Goal: Check status

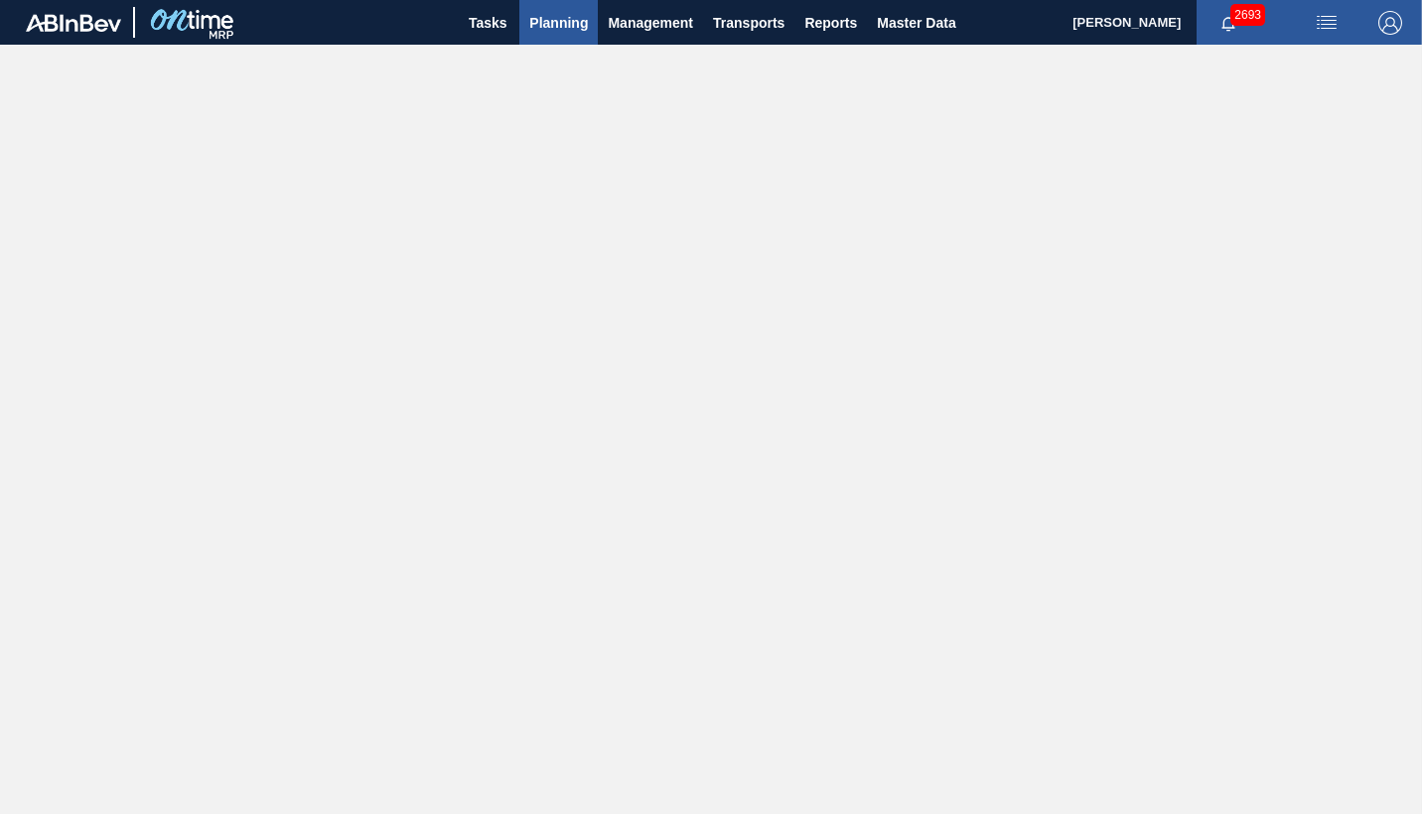
click at [555, 29] on span "Planning" at bounding box center [558, 23] width 59 height 24
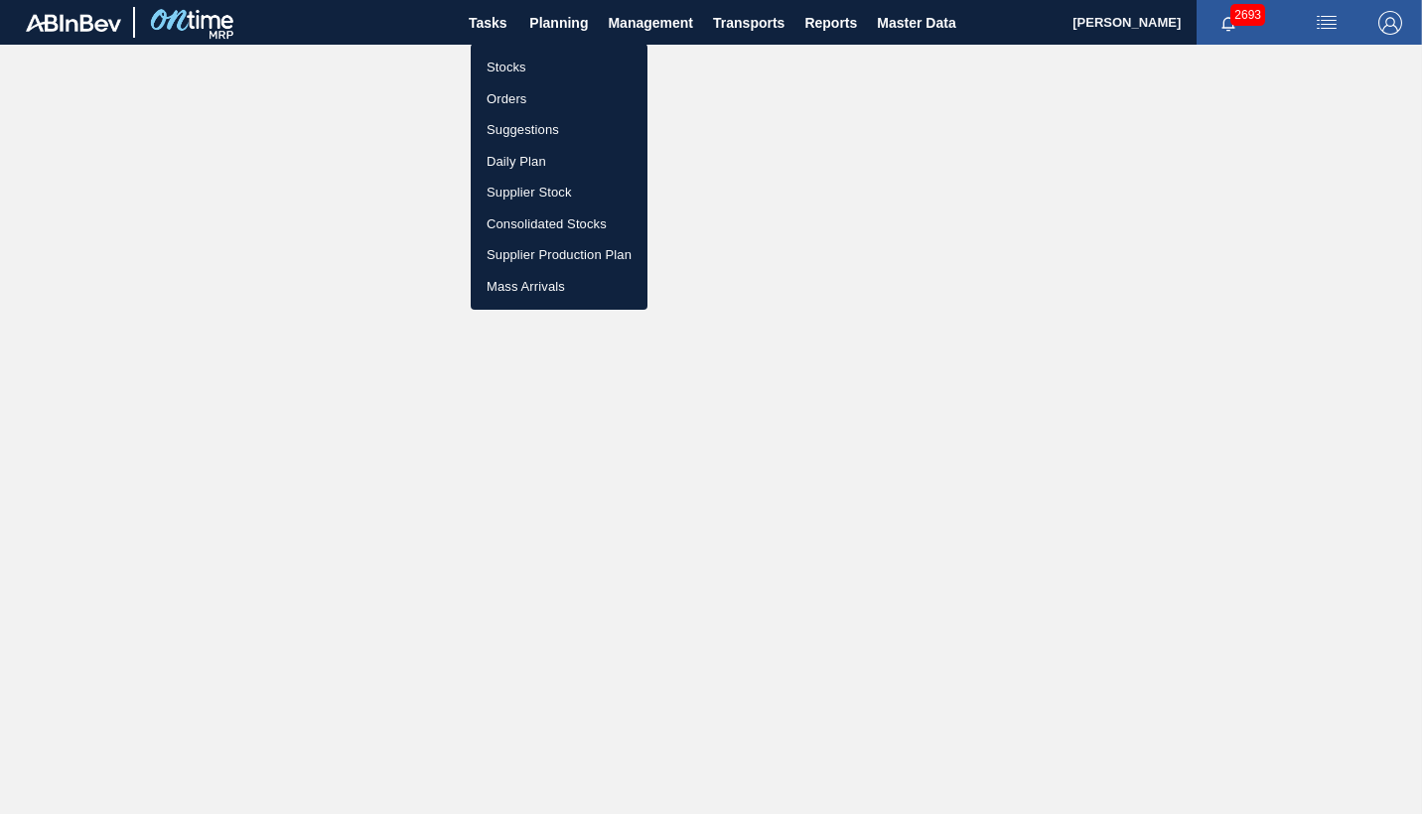
click at [511, 101] on li "Orders" at bounding box center [559, 99] width 177 height 32
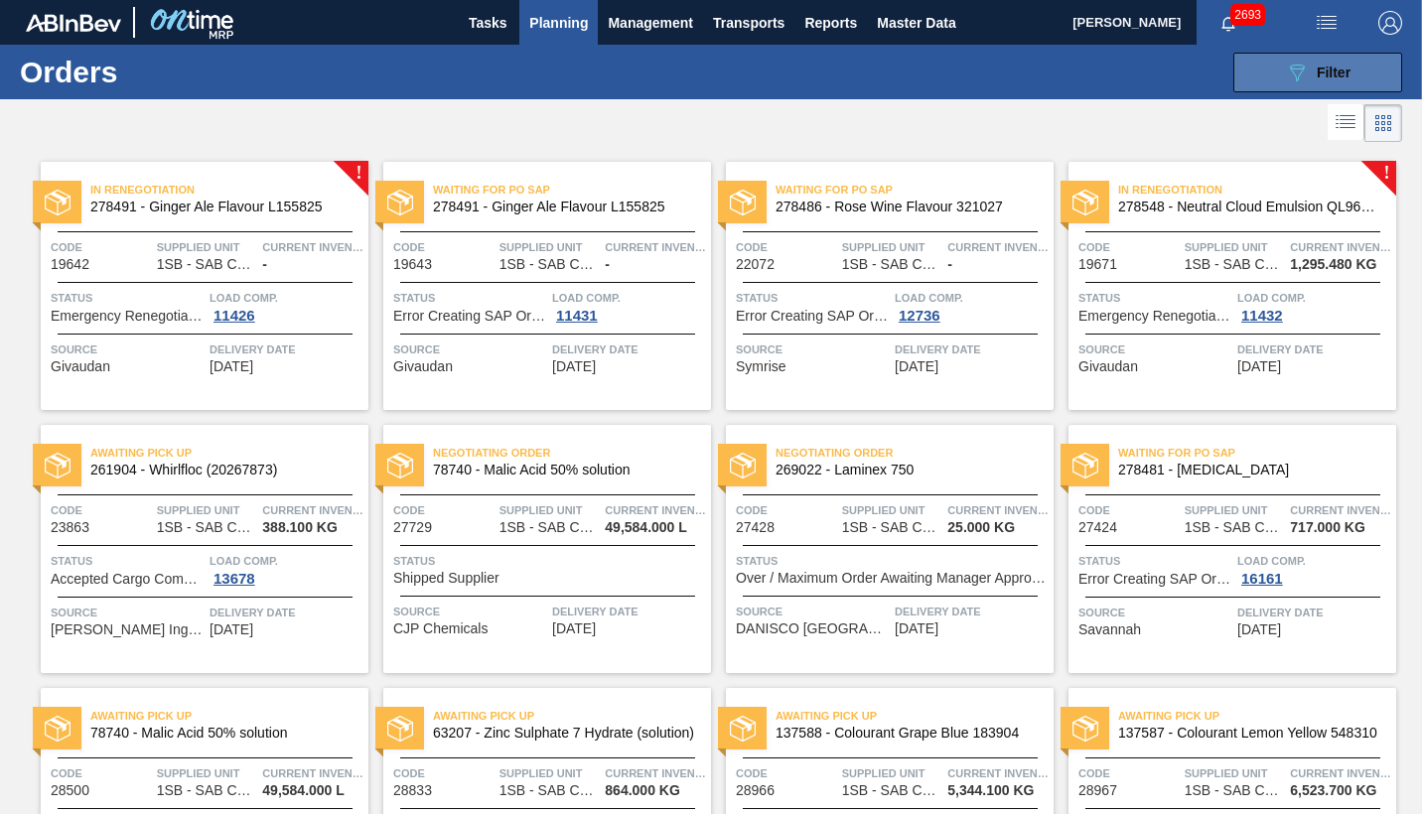
click at [1325, 74] on span "Filter" at bounding box center [1334, 73] width 34 height 16
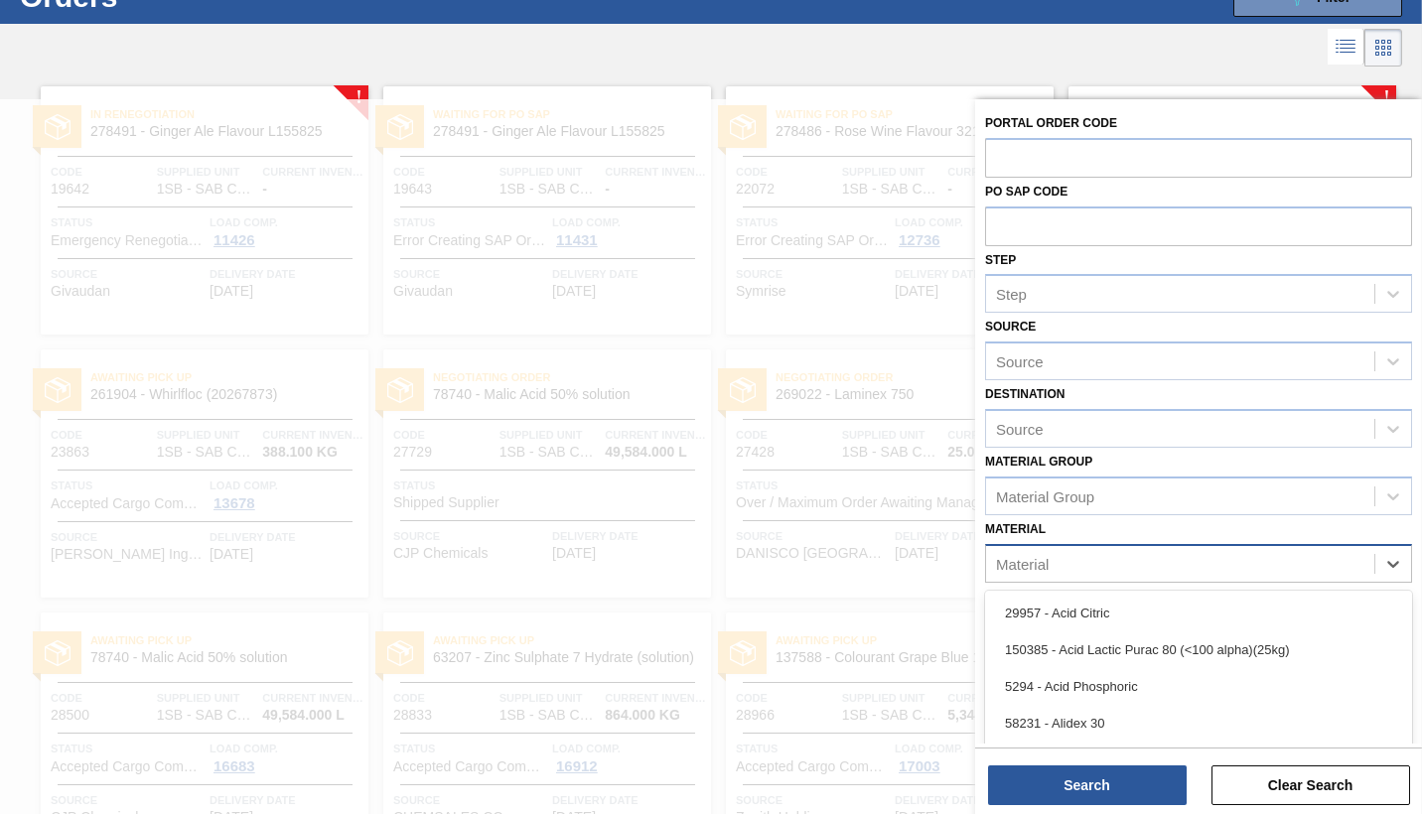
click at [1047, 566] on div "Material" at bounding box center [1022, 563] width 53 height 17
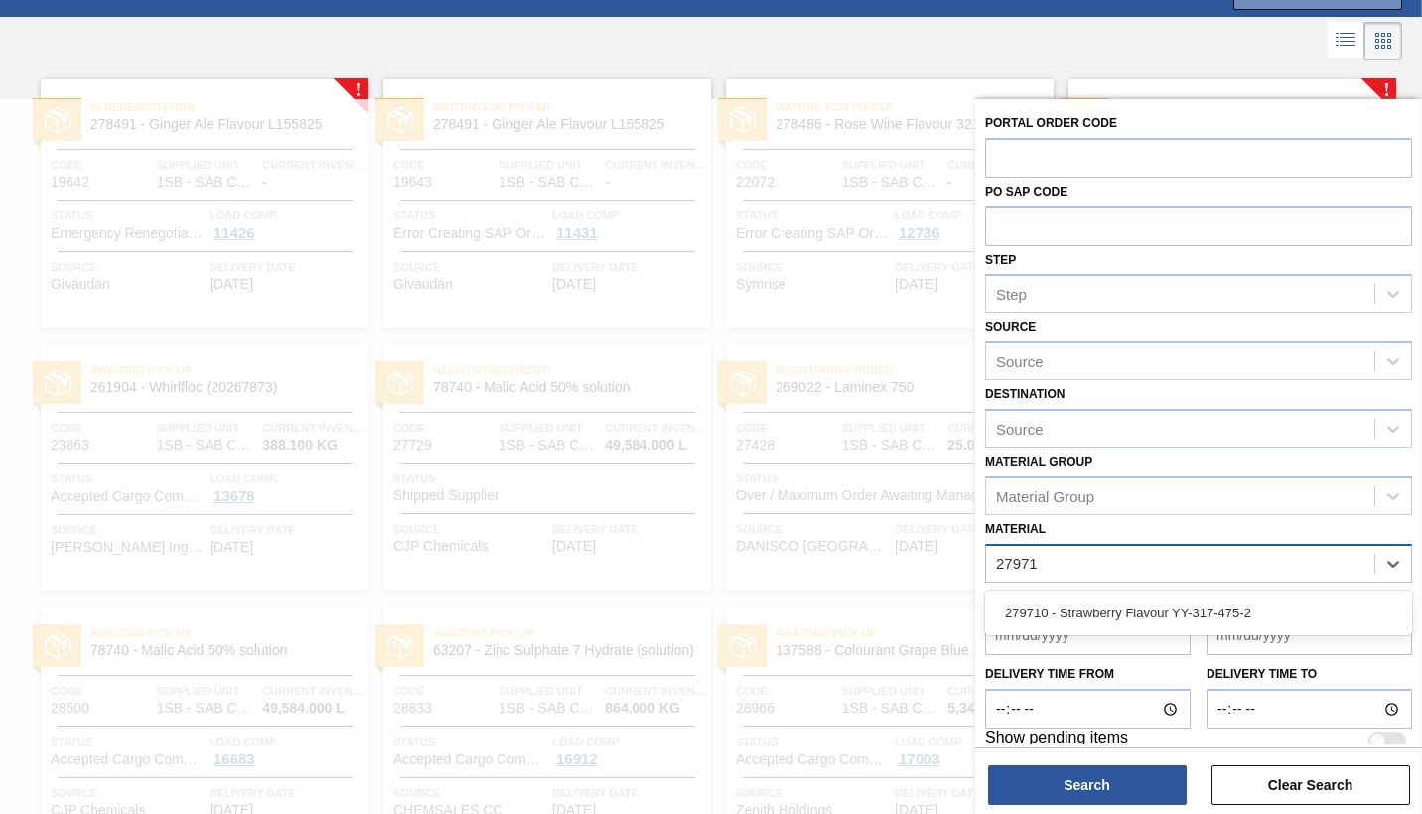
type input "279710"
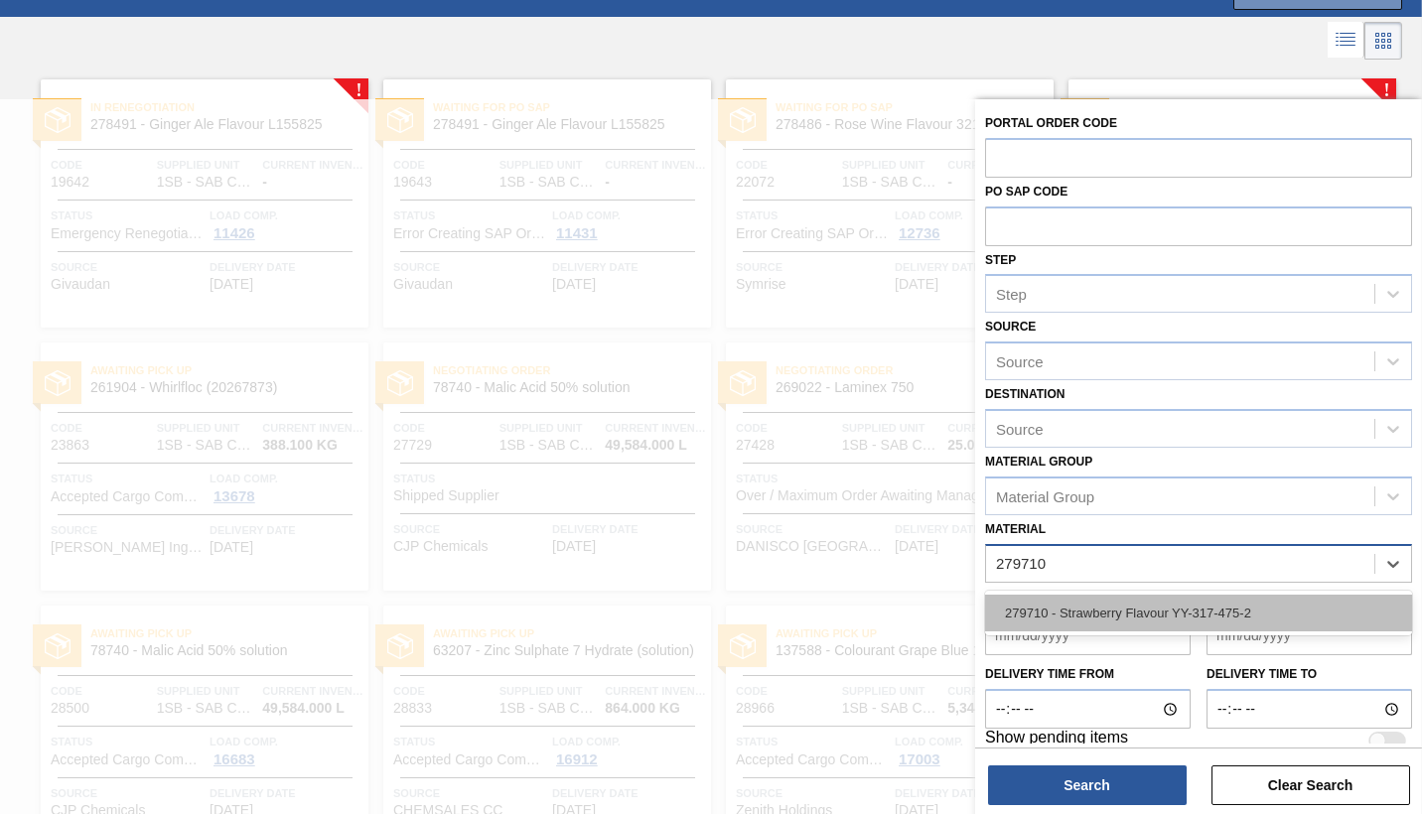
click at [1118, 616] on div "279710 - Strawberry Flavour YY-317-475-2" at bounding box center [1198, 613] width 427 height 37
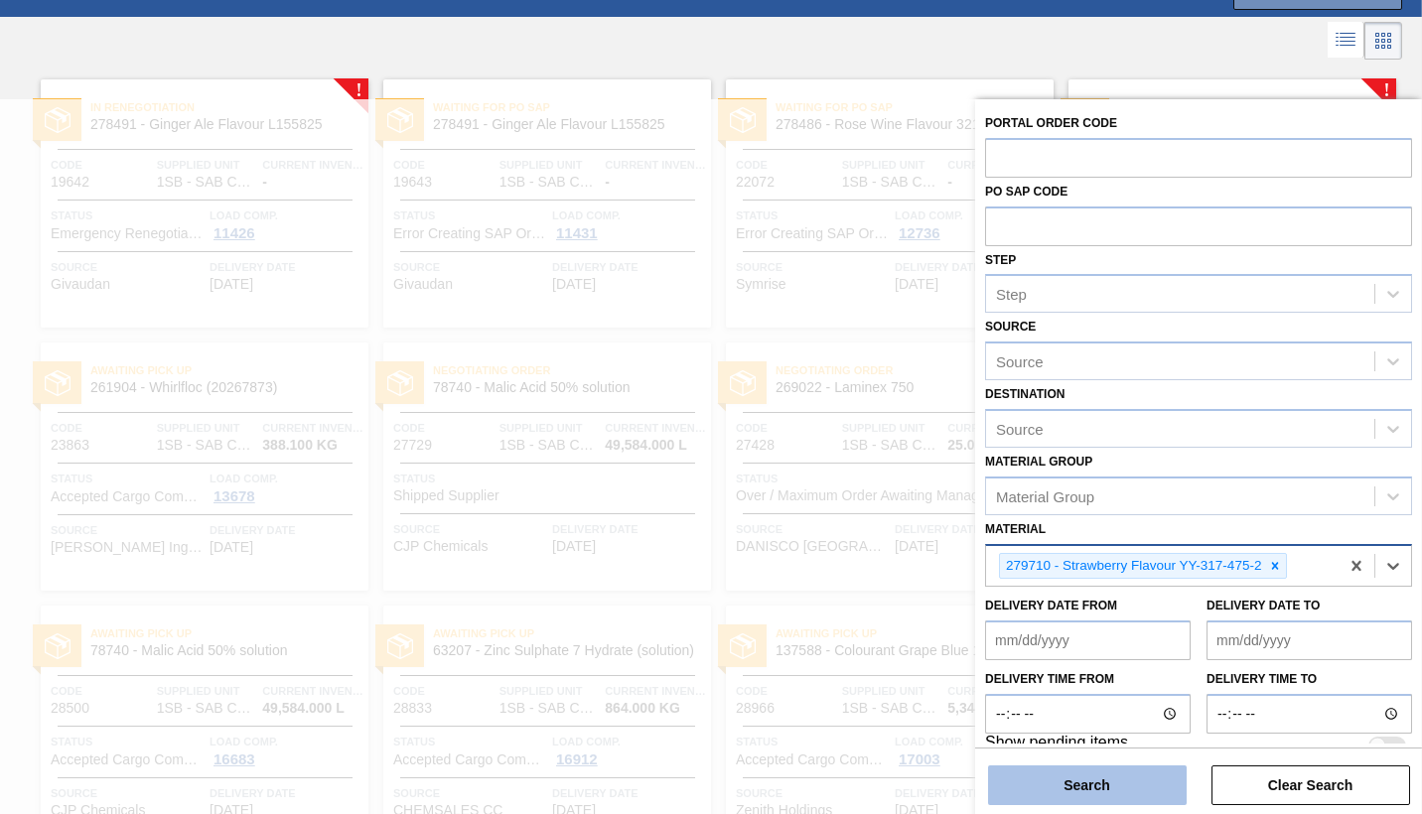
click at [1137, 771] on button "Search" at bounding box center [1087, 786] width 199 height 40
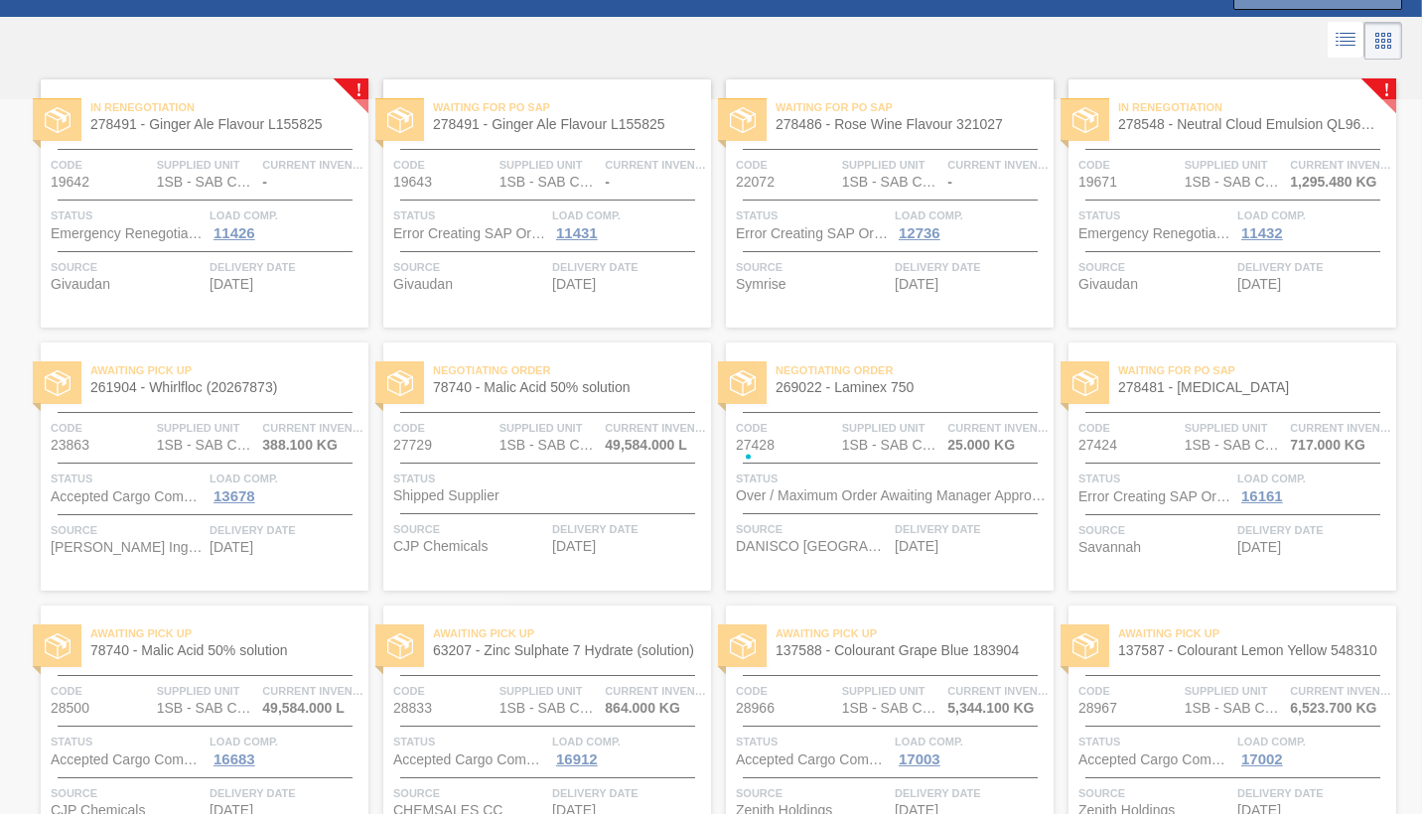
scroll to position [0, 0]
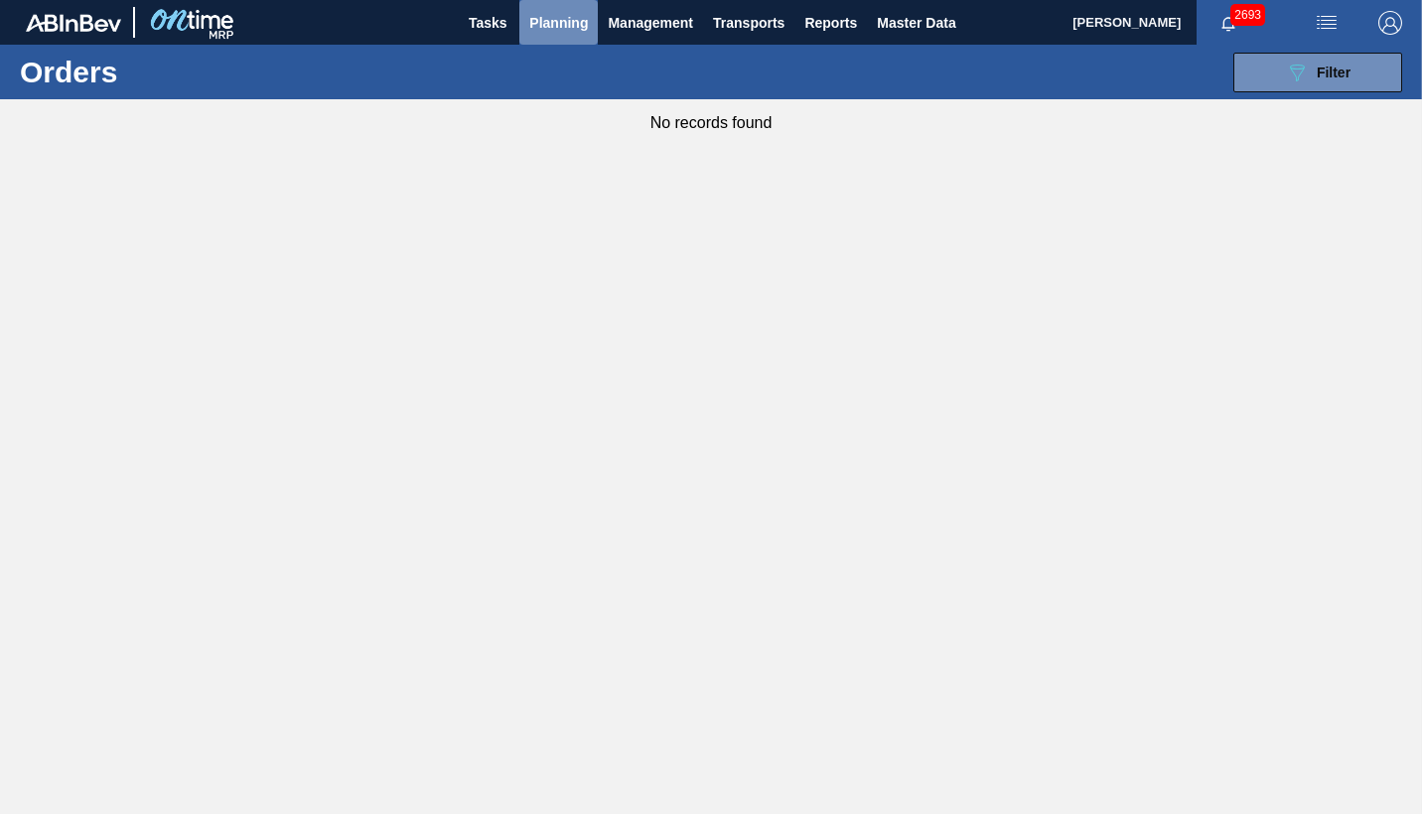
click at [559, 18] on span "Planning" at bounding box center [558, 23] width 59 height 24
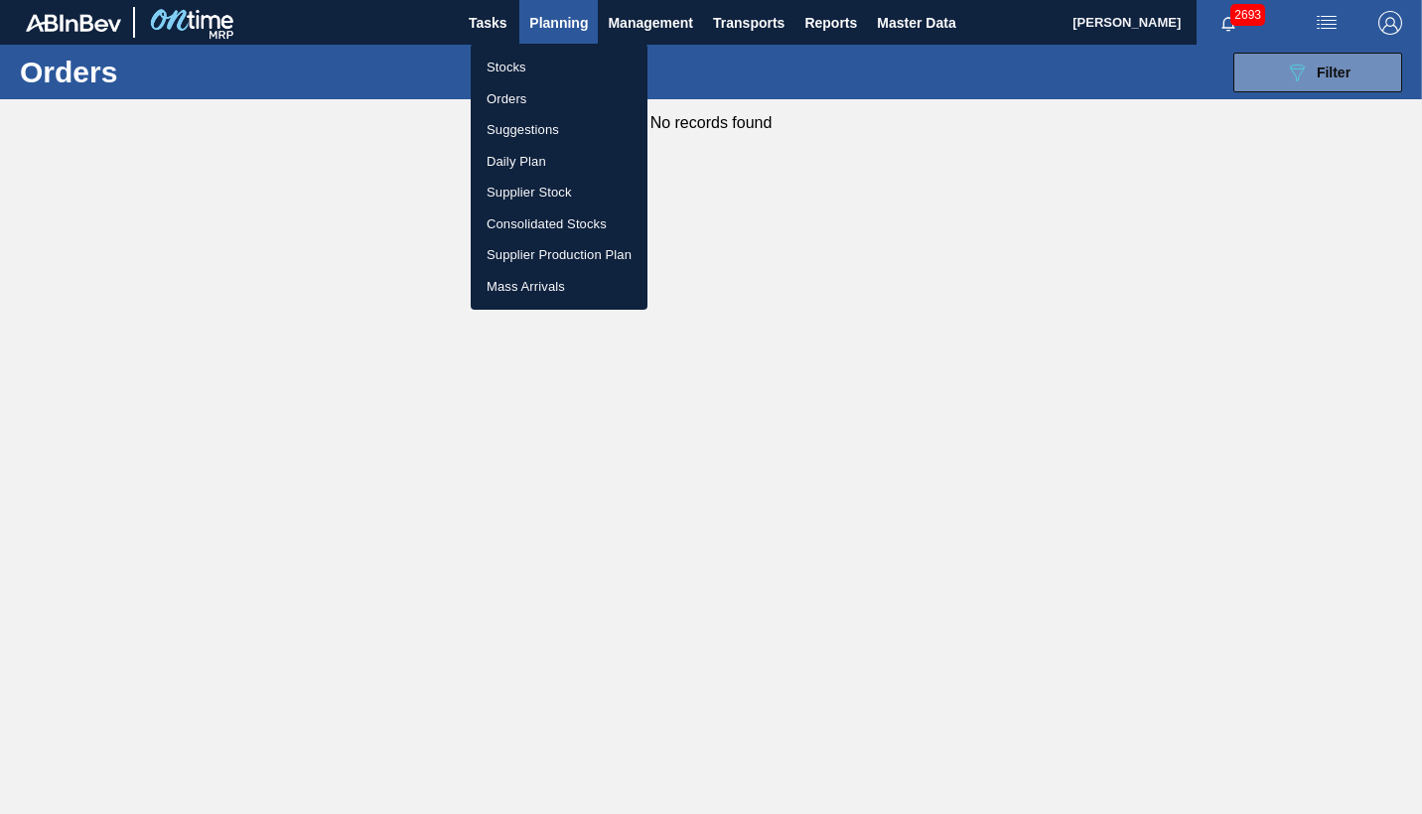
click at [519, 67] on li "Stocks" at bounding box center [559, 68] width 177 height 32
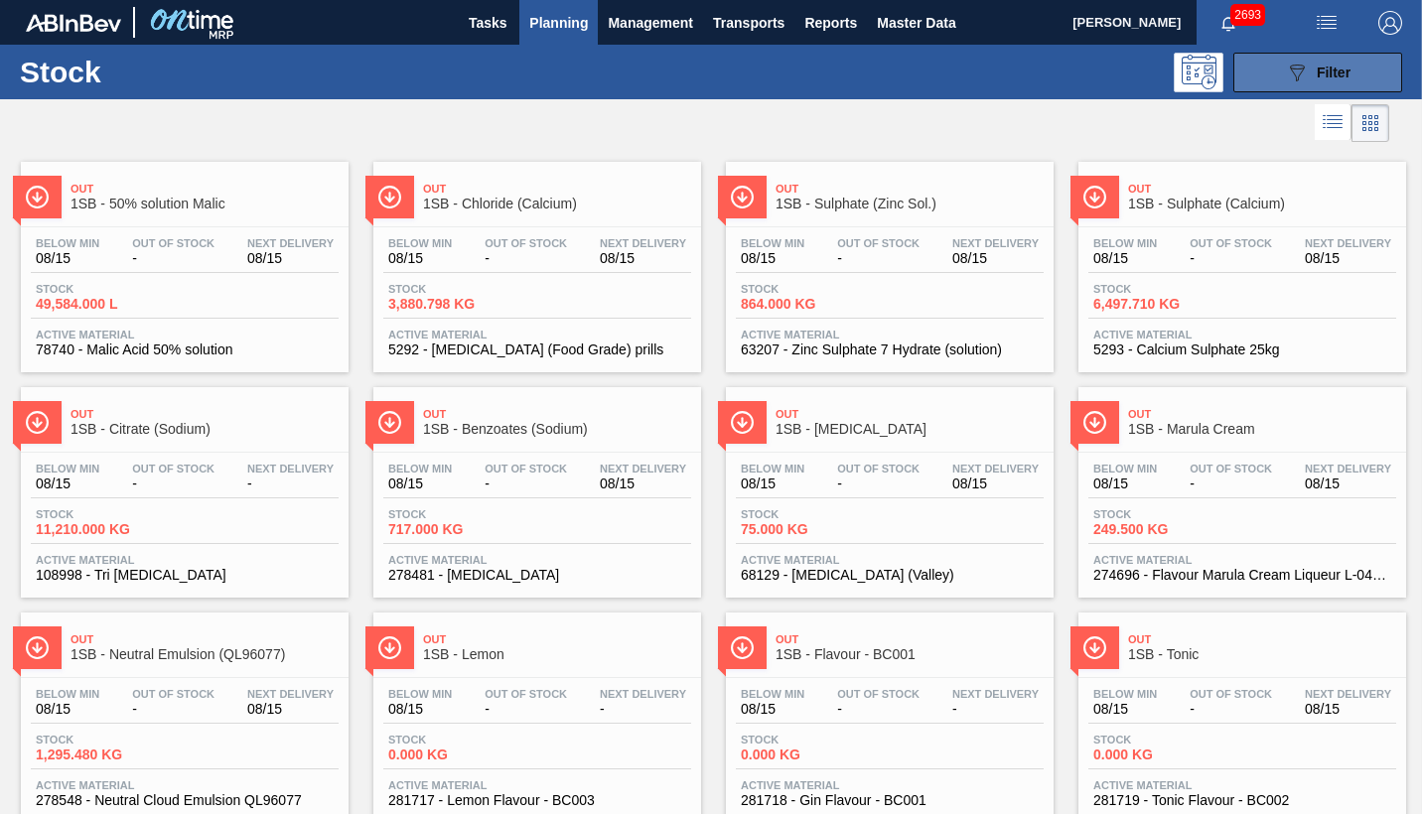
click at [1336, 75] on span "Filter" at bounding box center [1334, 73] width 34 height 16
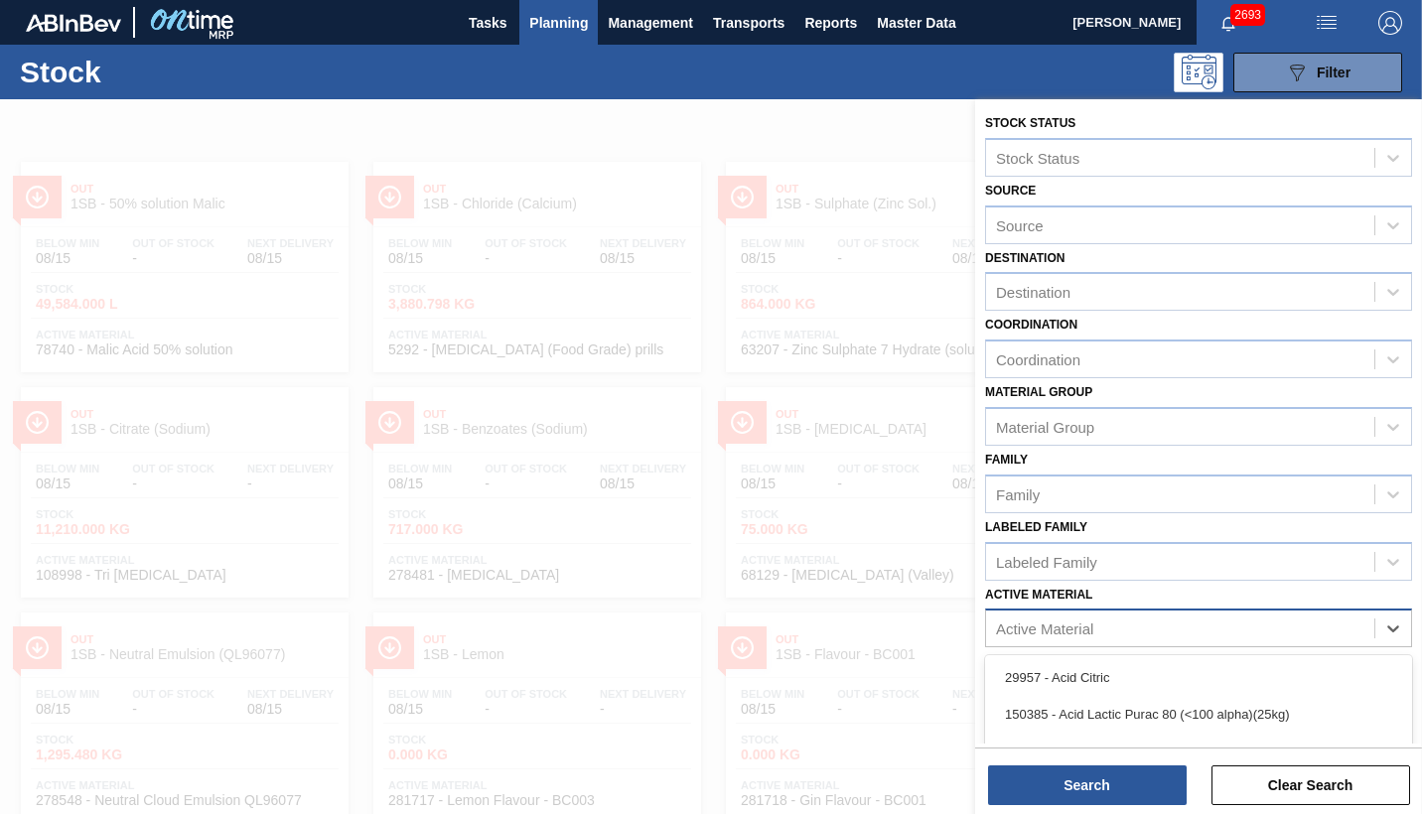
scroll to position [147, 0]
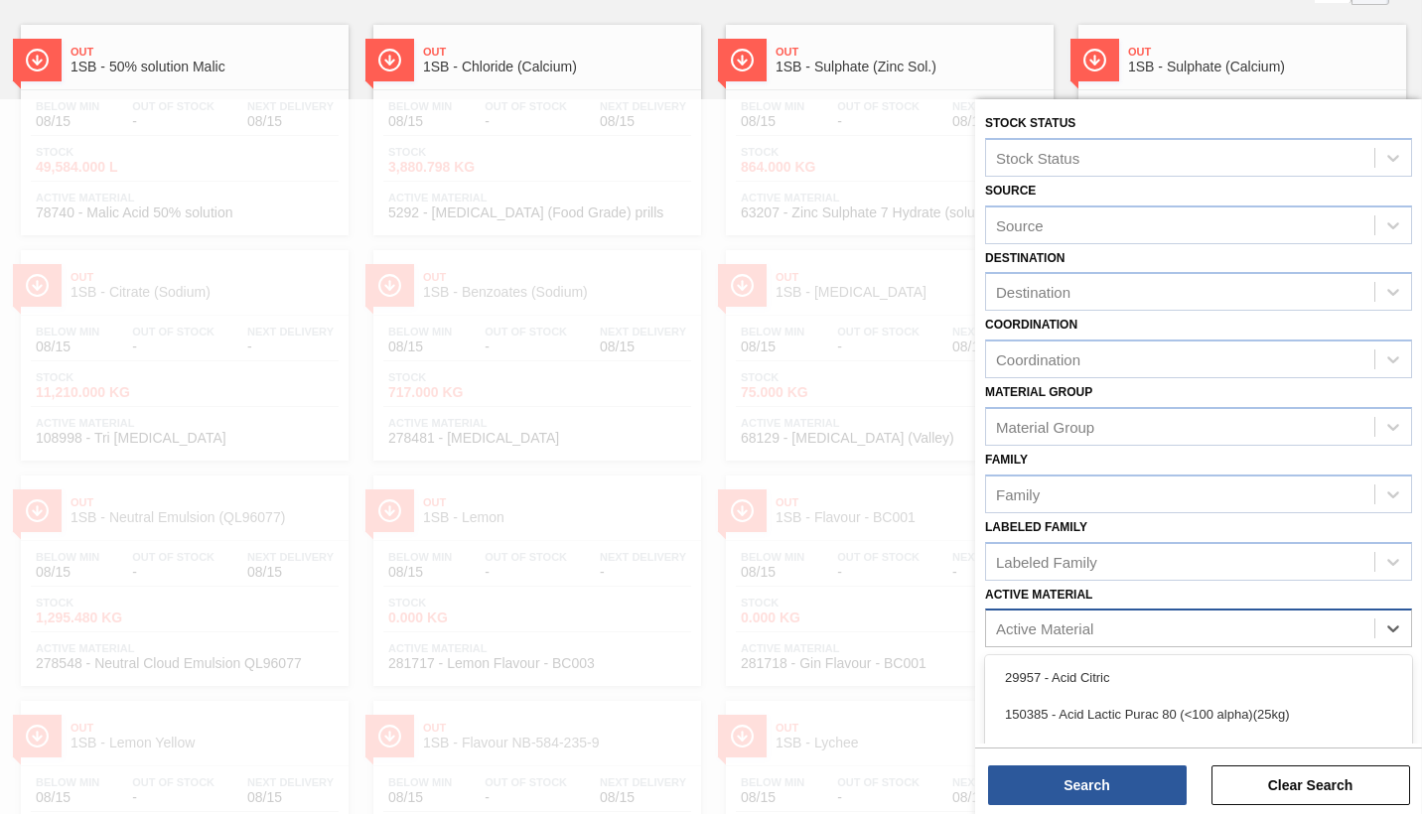
click at [1085, 628] on div "Active Material" at bounding box center [1044, 629] width 97 height 17
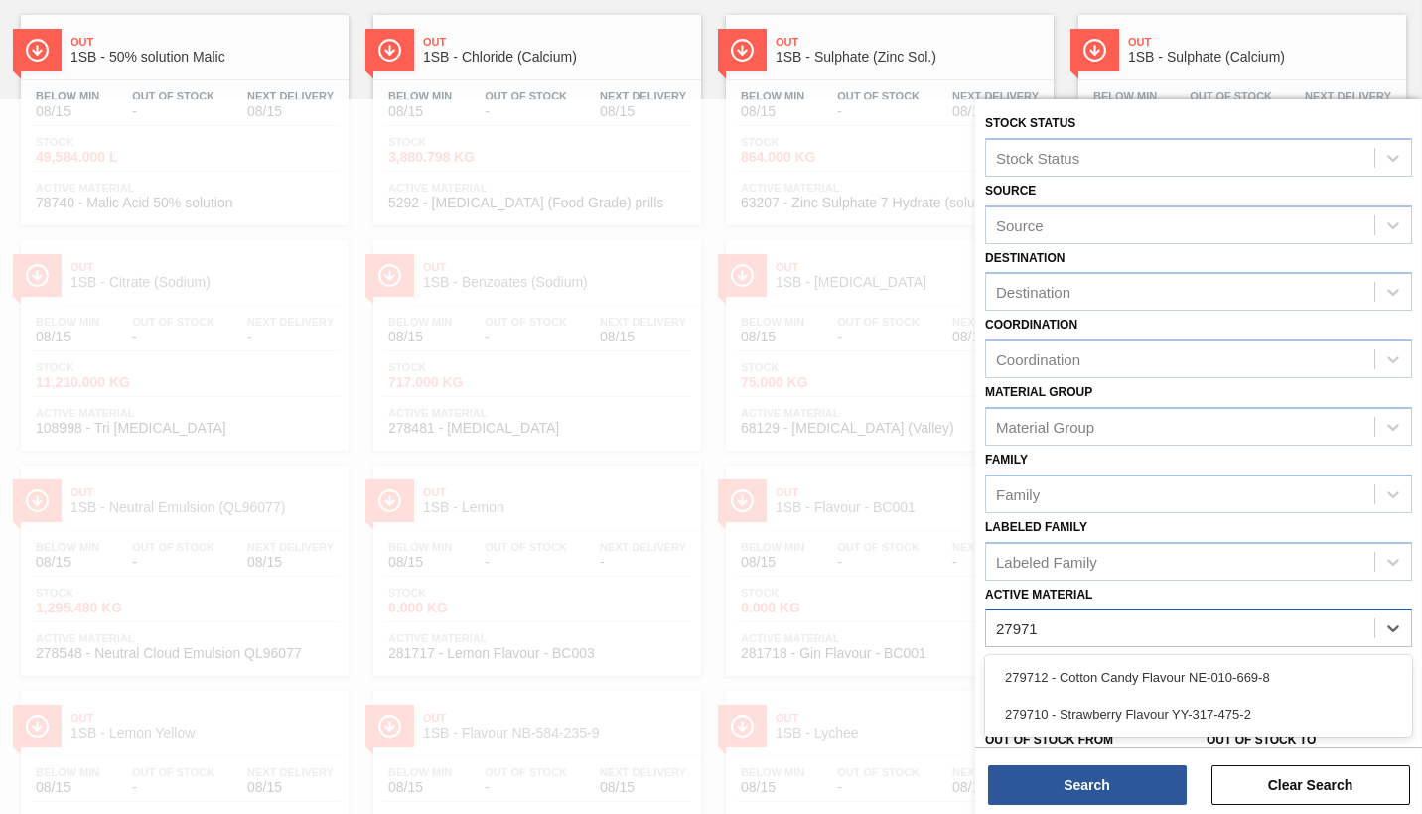
type Material "279710"
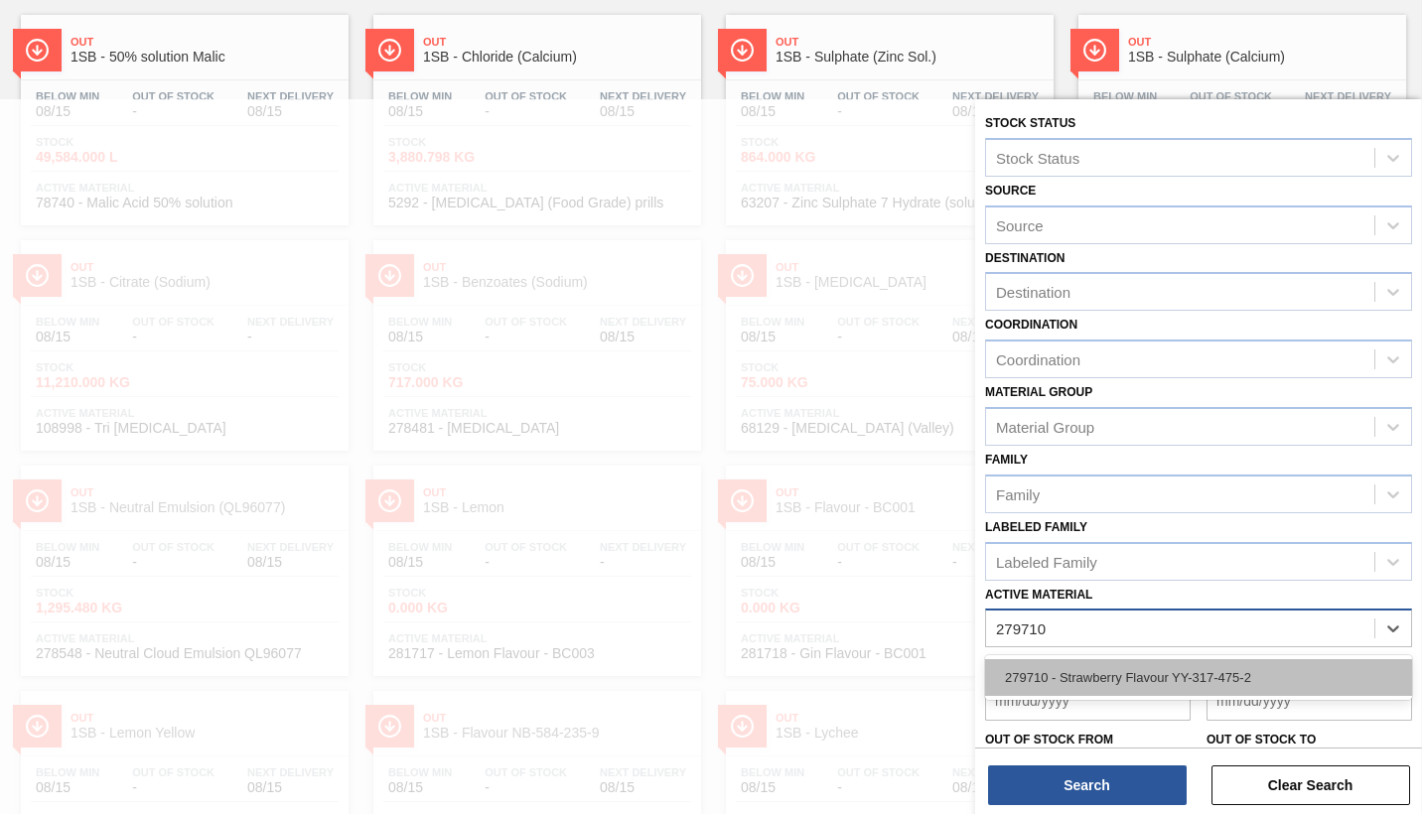
click at [1139, 680] on div "279710 - Strawberry Flavour YY-317-475-2" at bounding box center [1198, 678] width 427 height 37
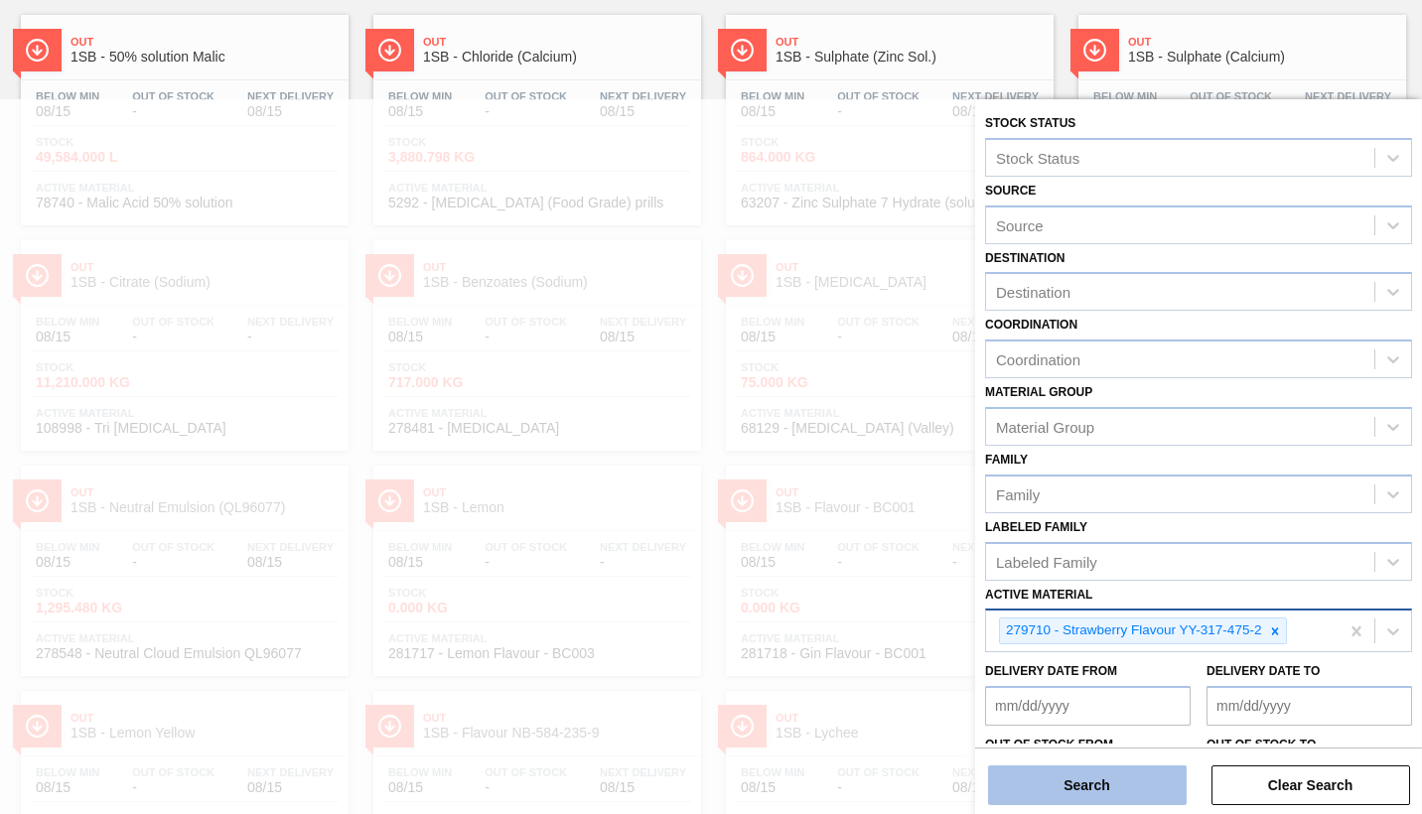
click at [1104, 771] on button "Search" at bounding box center [1087, 786] width 199 height 40
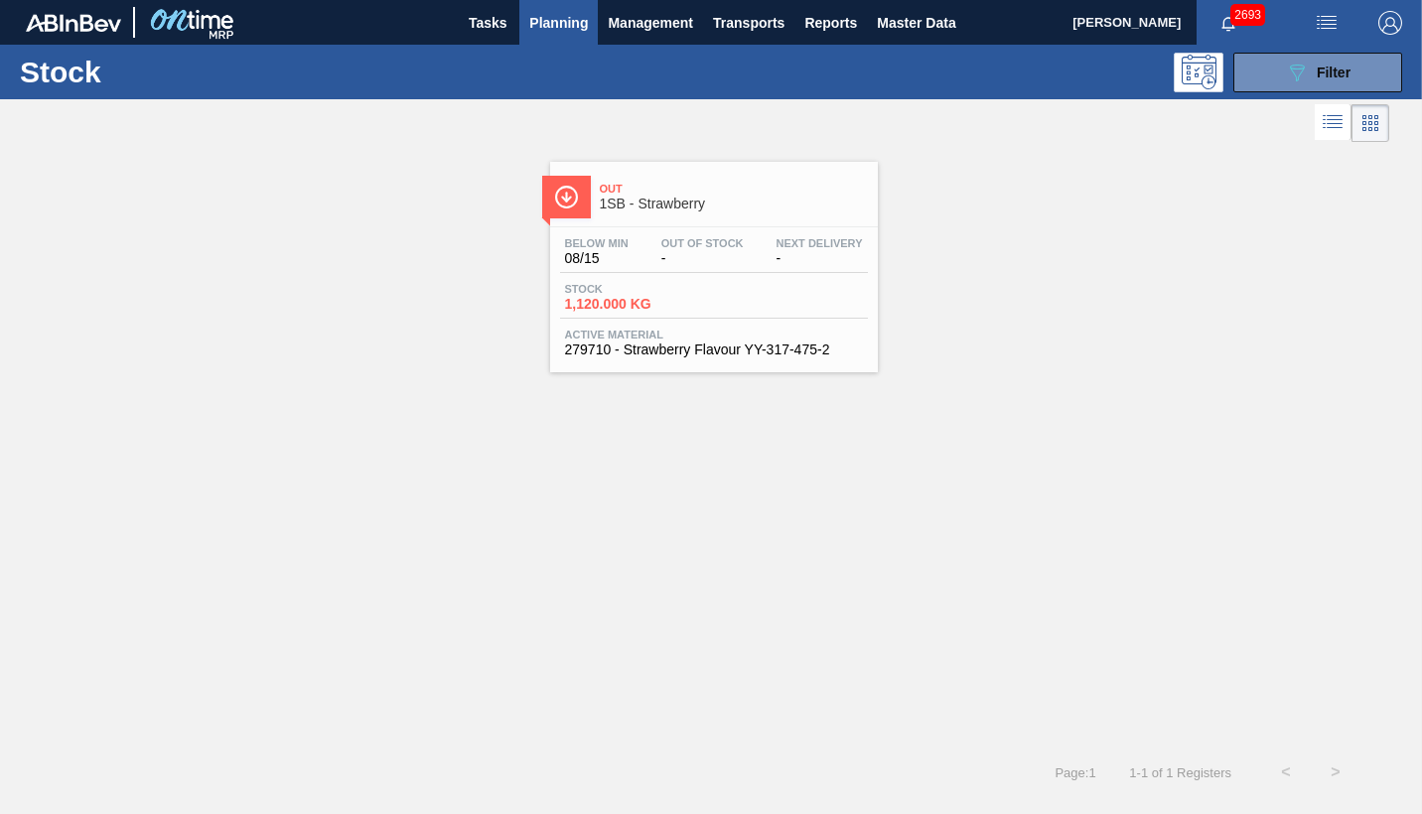
click at [724, 313] on div "Stock 1,120.000 KG" at bounding box center [714, 301] width 308 height 36
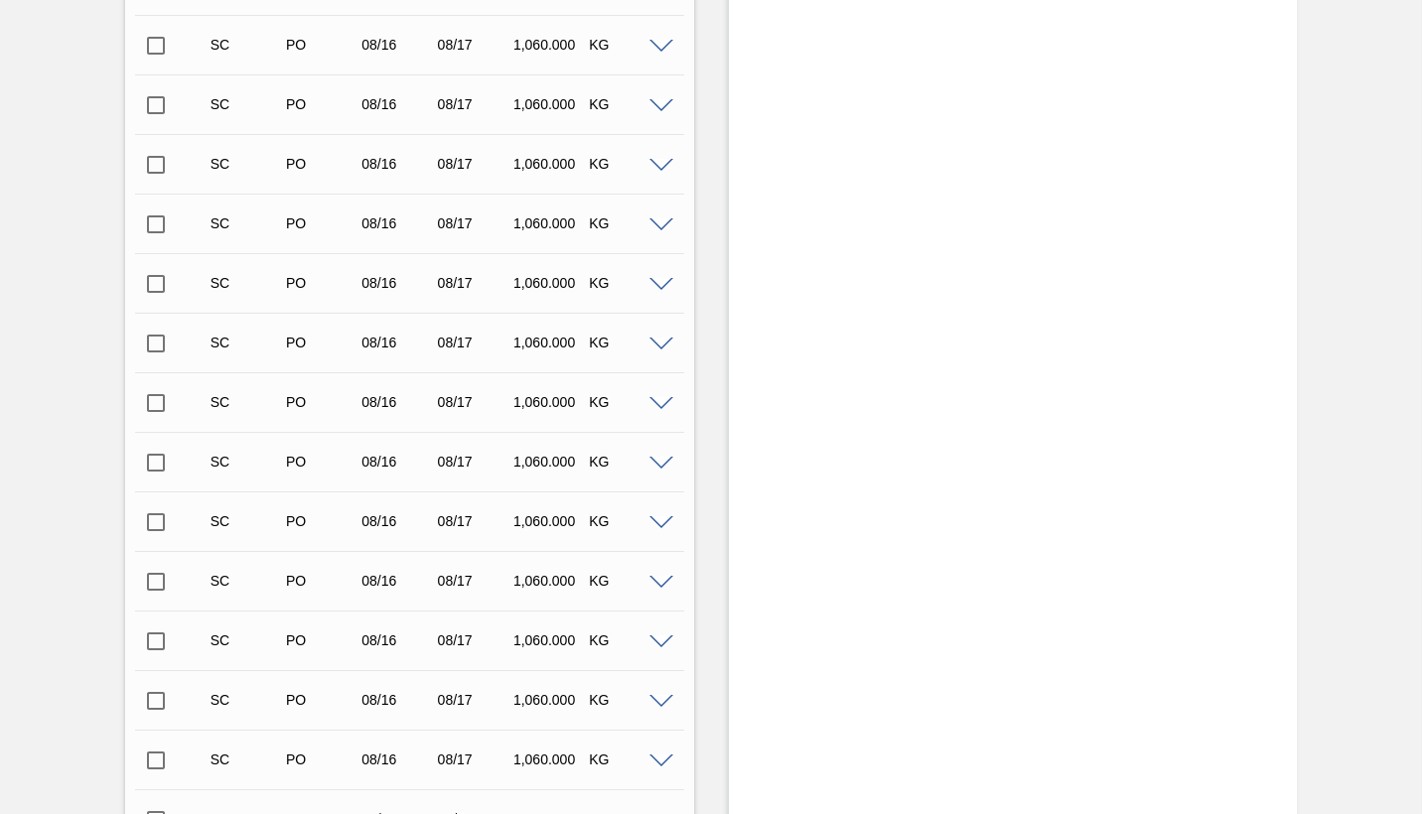
scroll to position [8303, 0]
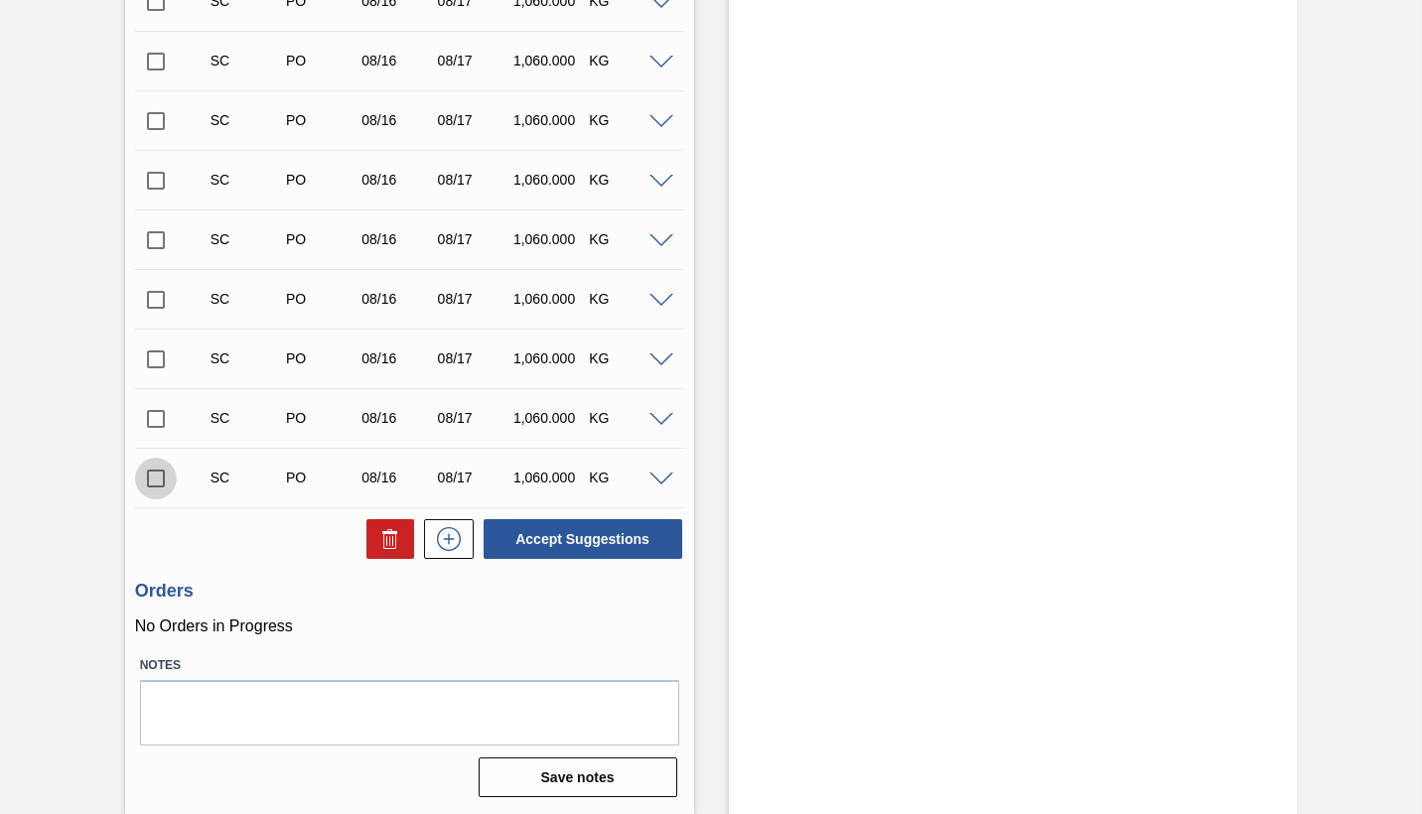
click at [157, 481] on input "checkbox" at bounding box center [156, 479] width 42 height 42
click at [582, 535] on button "Accept Suggestions" at bounding box center [583, 539] width 199 height 40
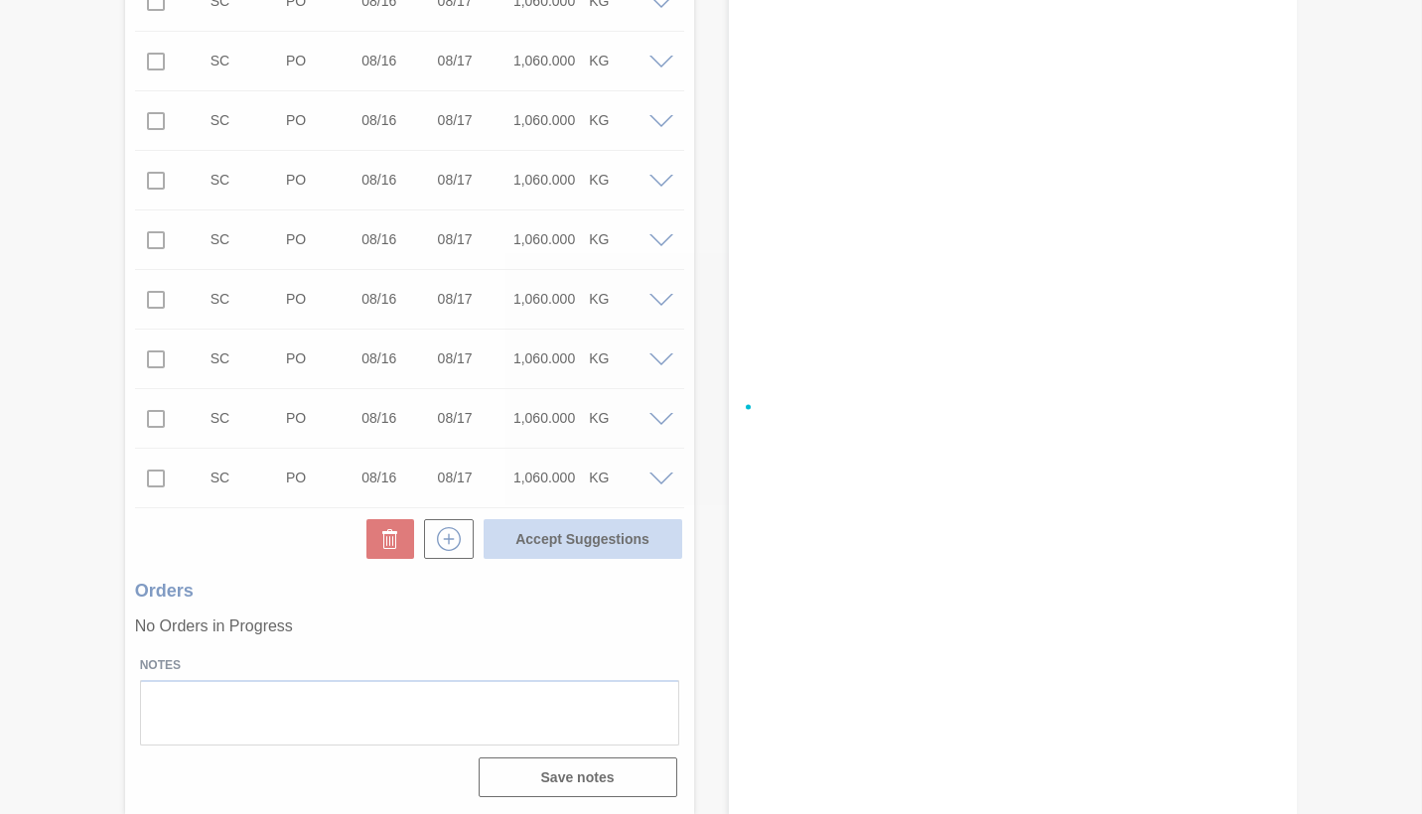
checkbox input "false"
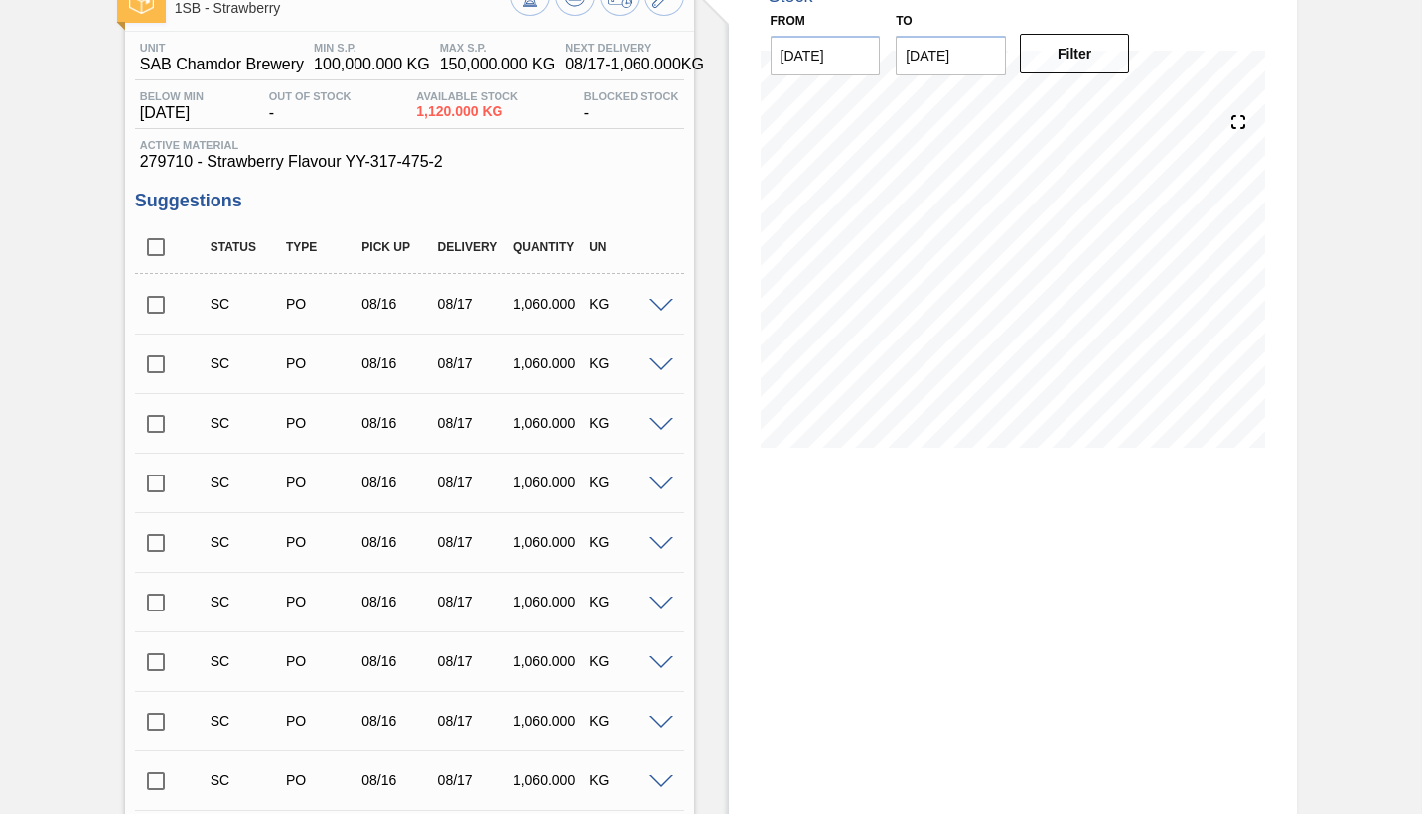
scroll to position [0, 0]
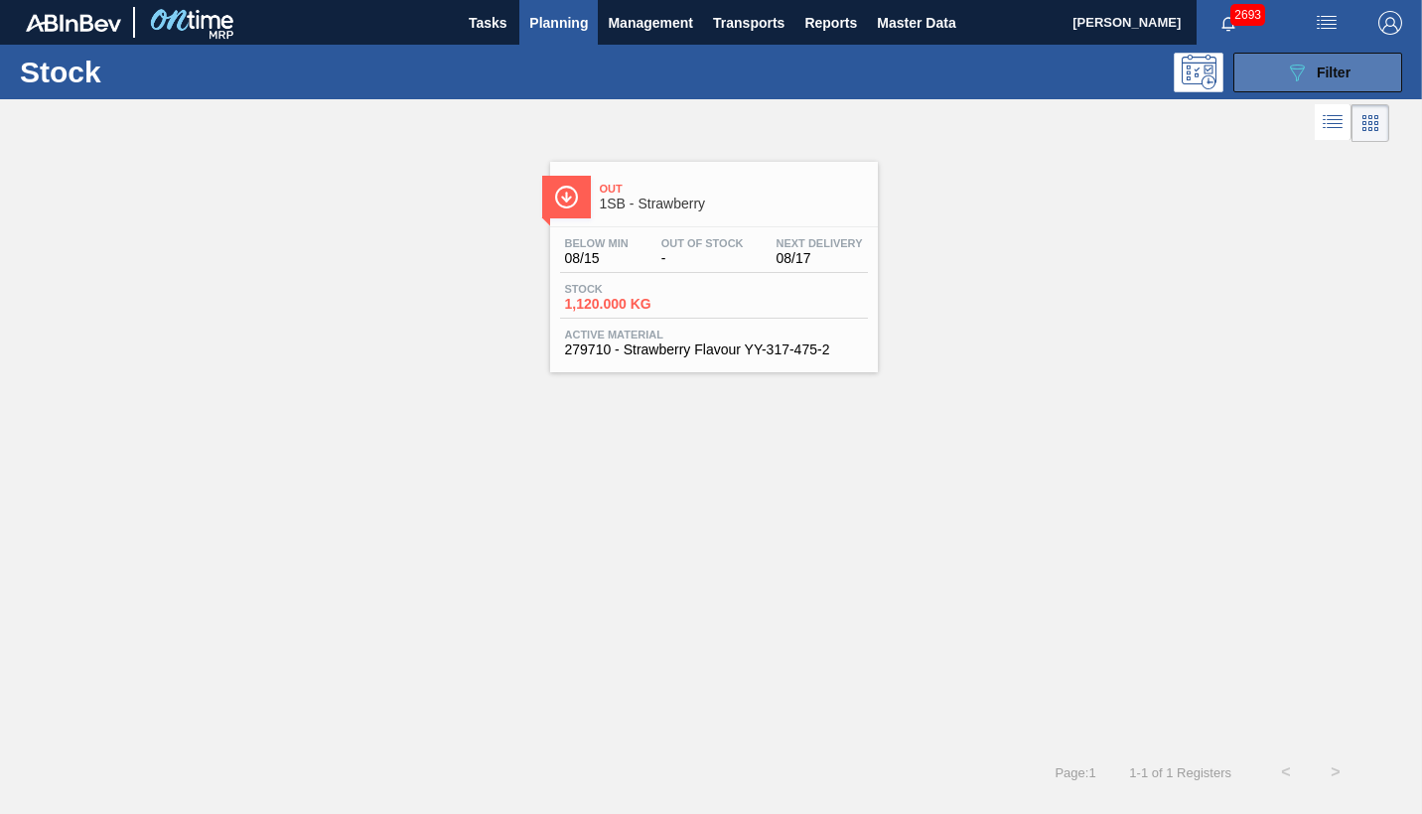
click at [1328, 74] on span "Filter" at bounding box center [1334, 73] width 34 height 16
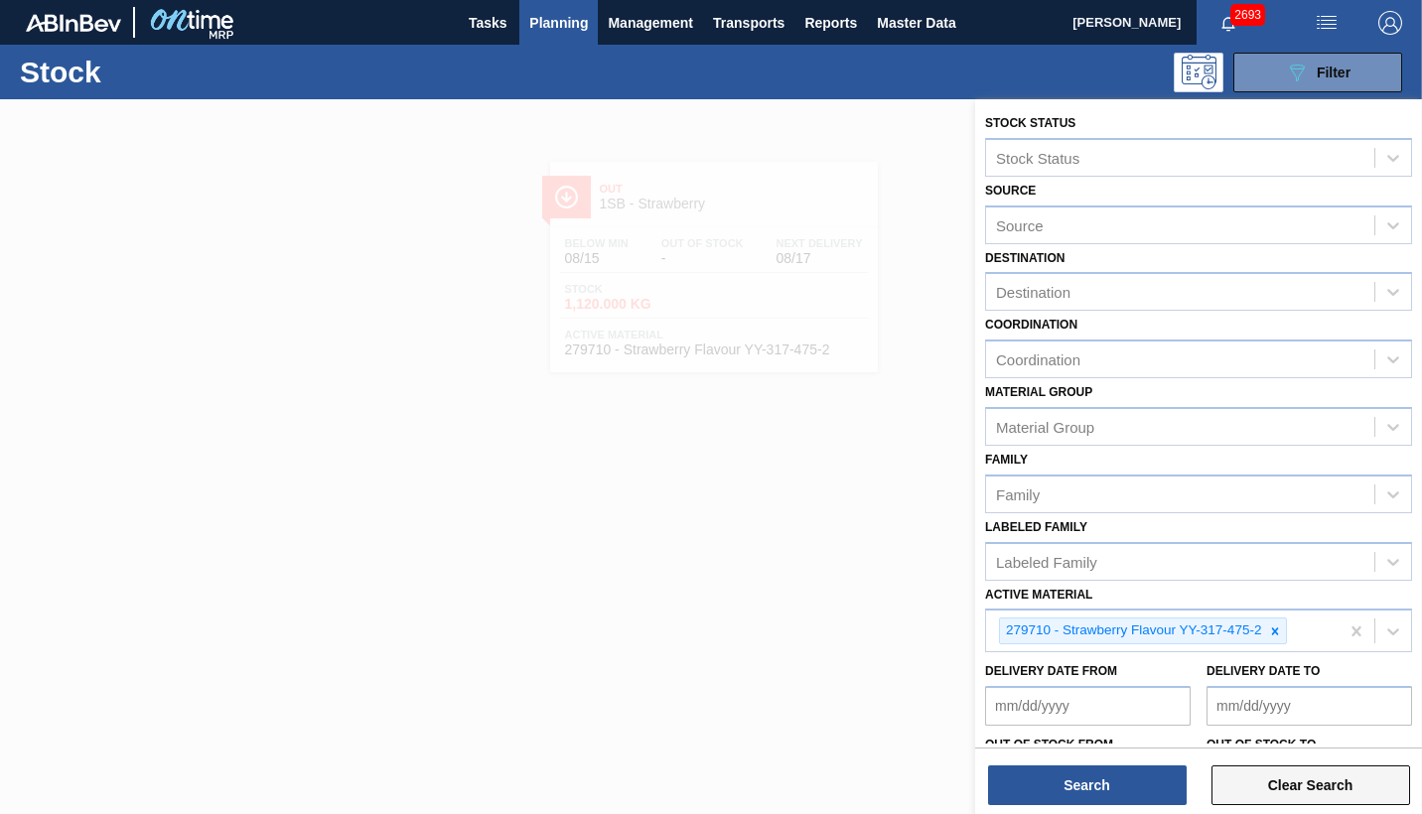
click at [1272, 768] on button "Clear Search" at bounding box center [1311, 786] width 199 height 40
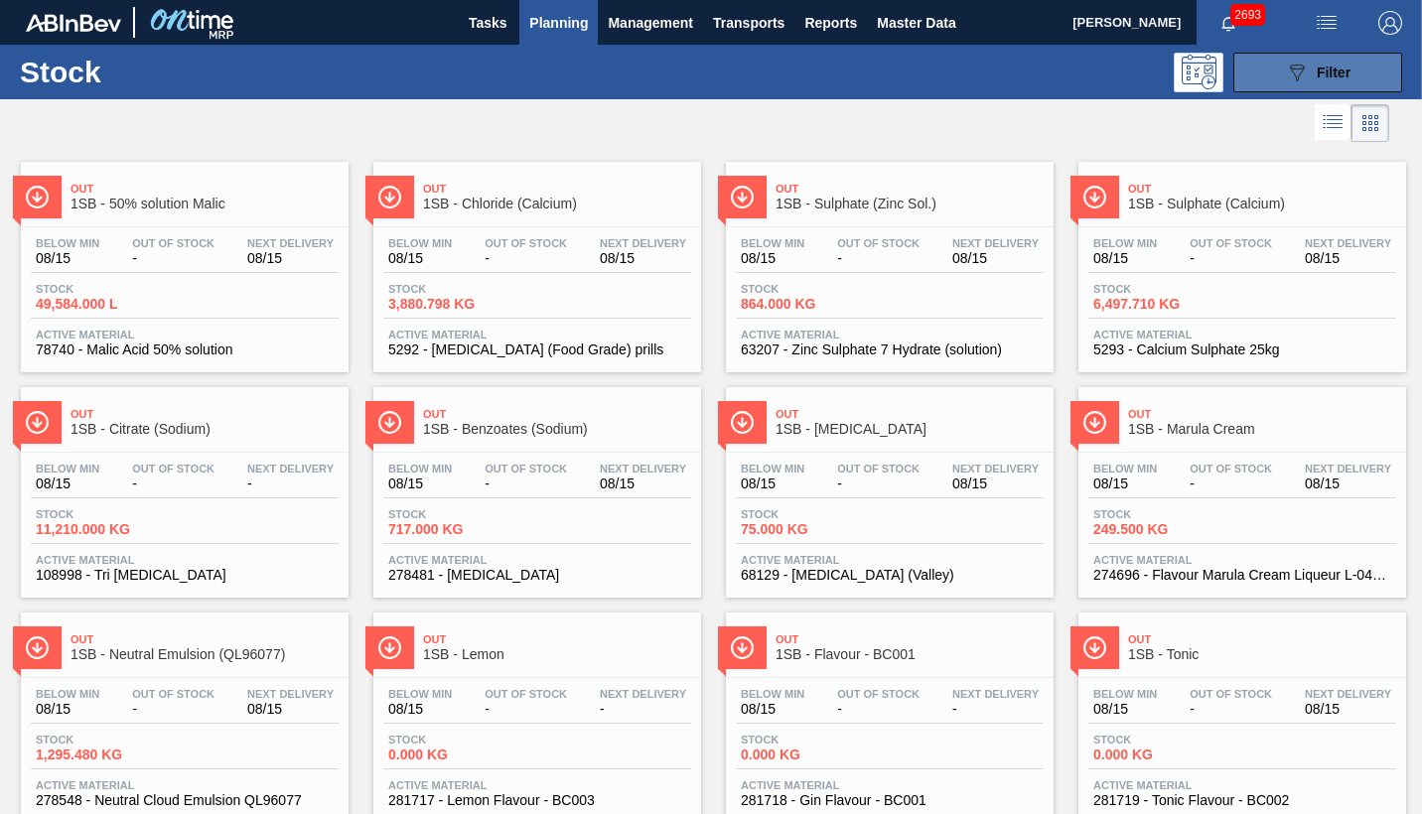
click at [1334, 68] on span "Filter" at bounding box center [1334, 73] width 34 height 16
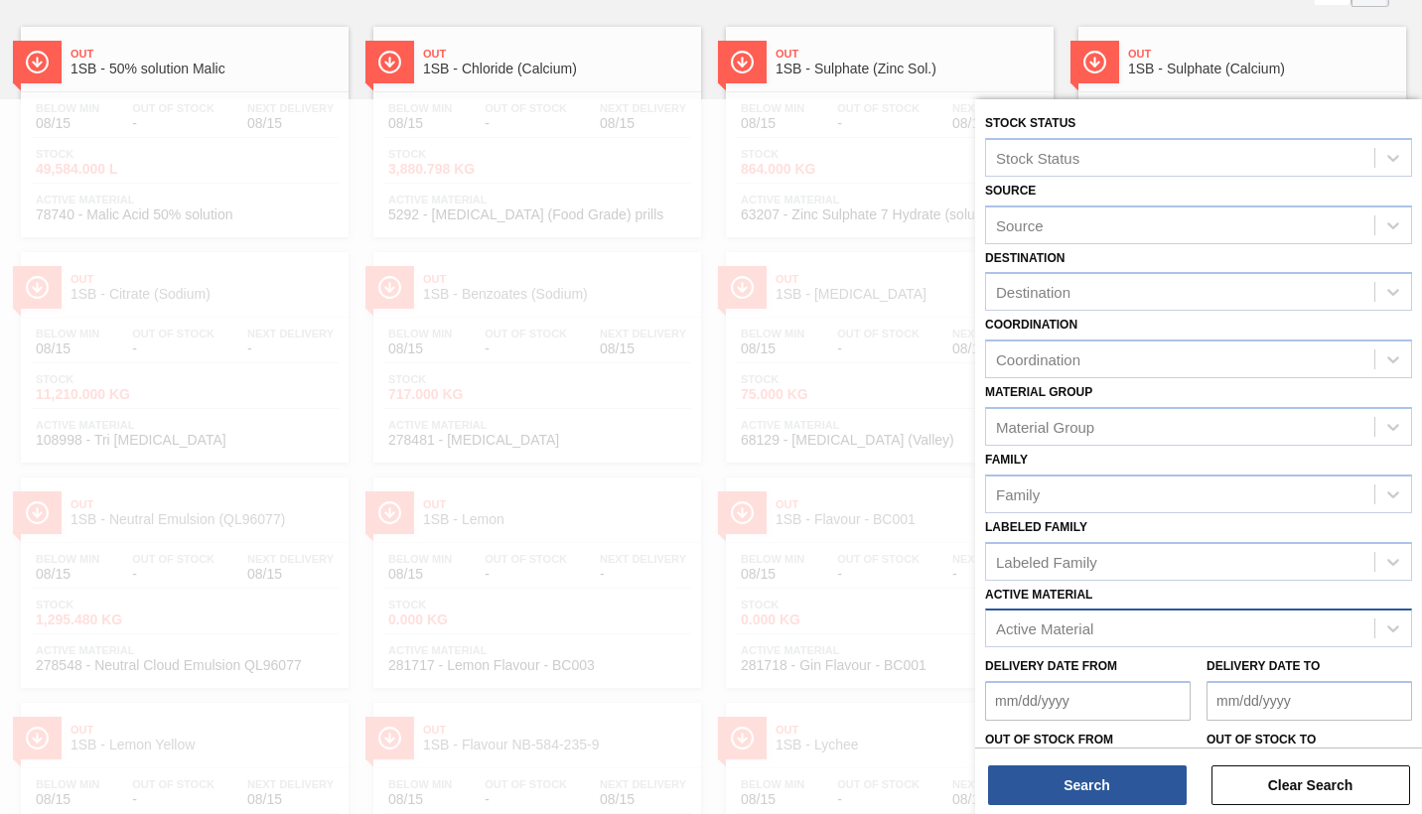
click at [1056, 627] on div "Active Material" at bounding box center [1044, 629] width 97 height 17
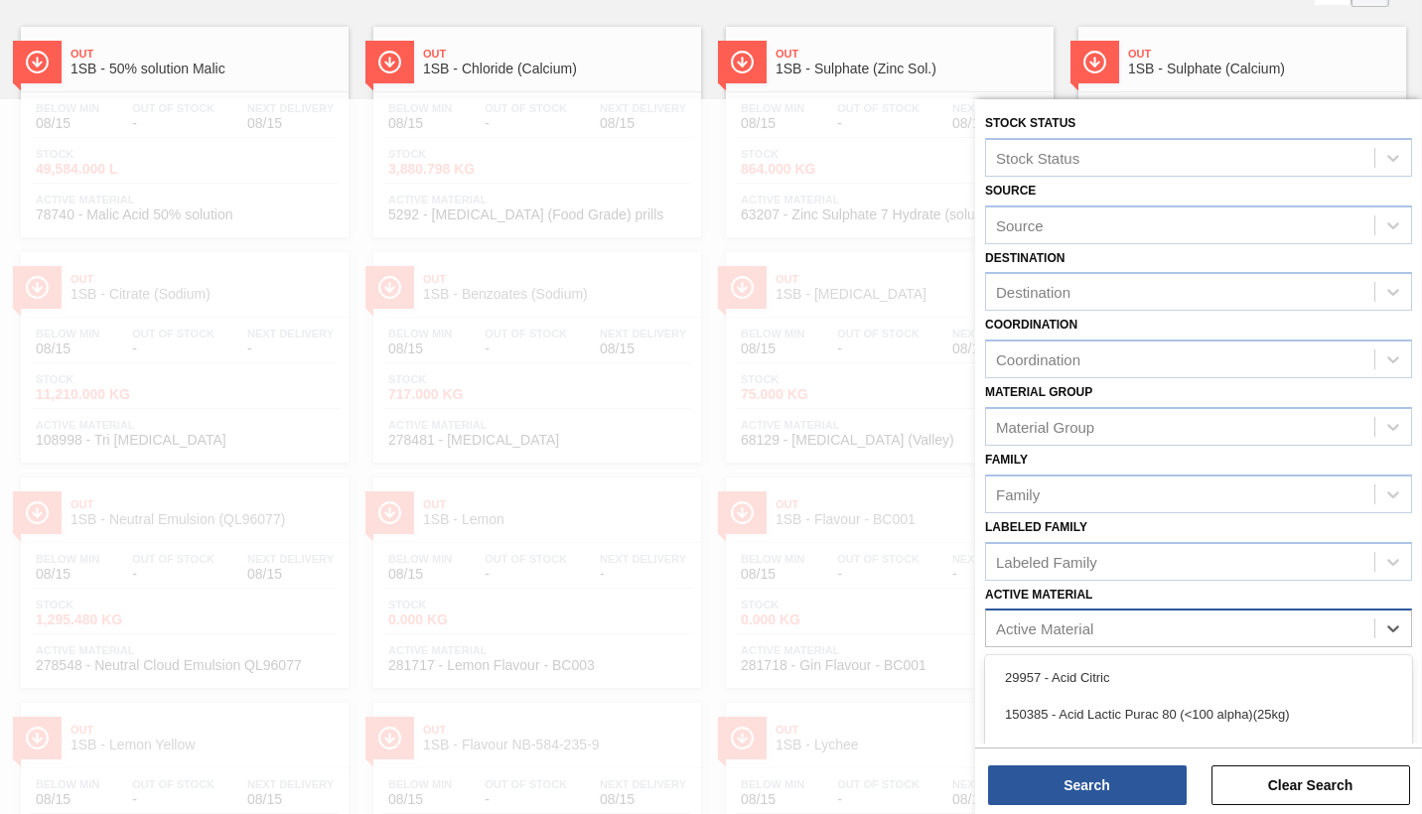
scroll to position [147, 0]
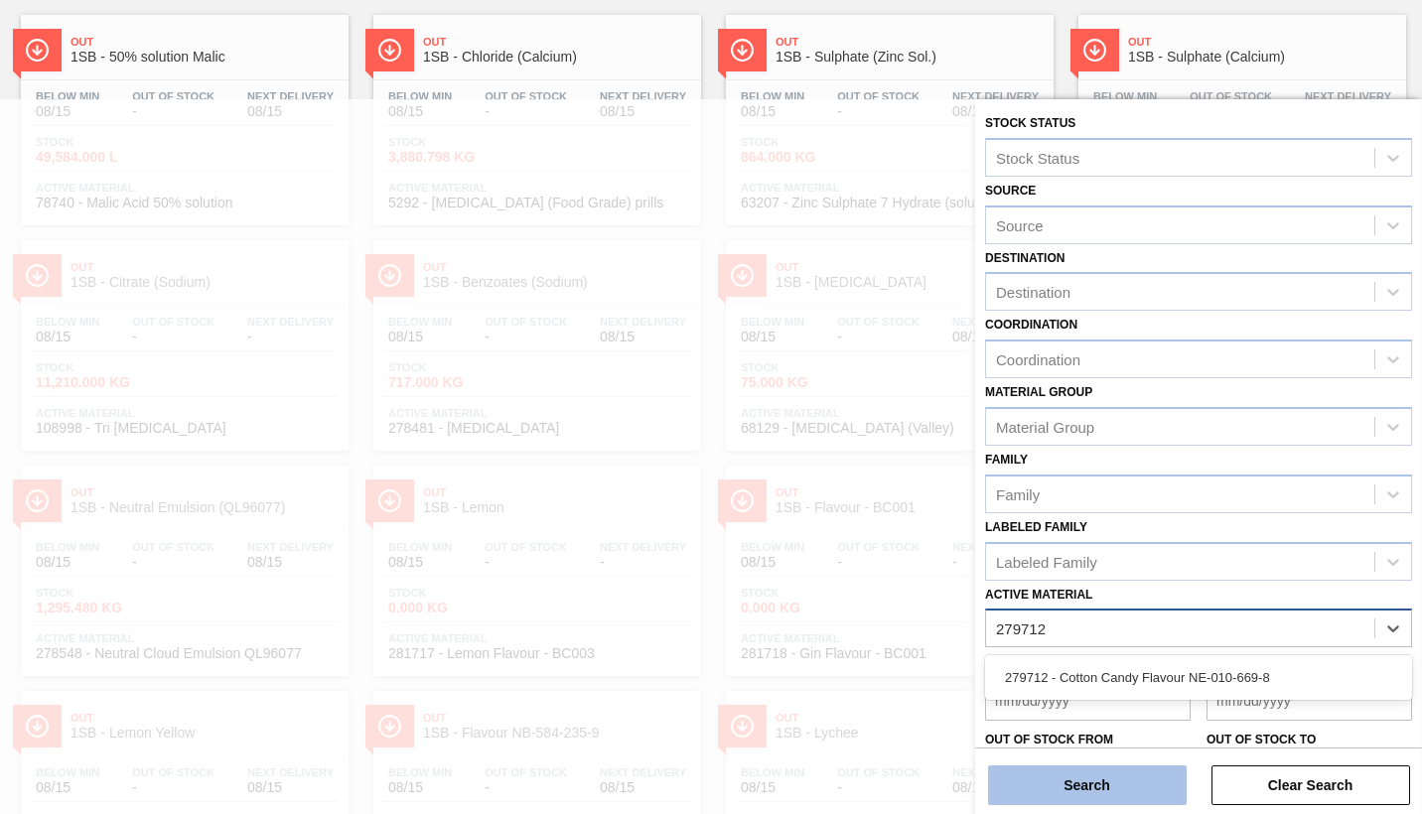
type Material "279712"
click at [1153, 771] on button "Search" at bounding box center [1087, 786] width 199 height 40
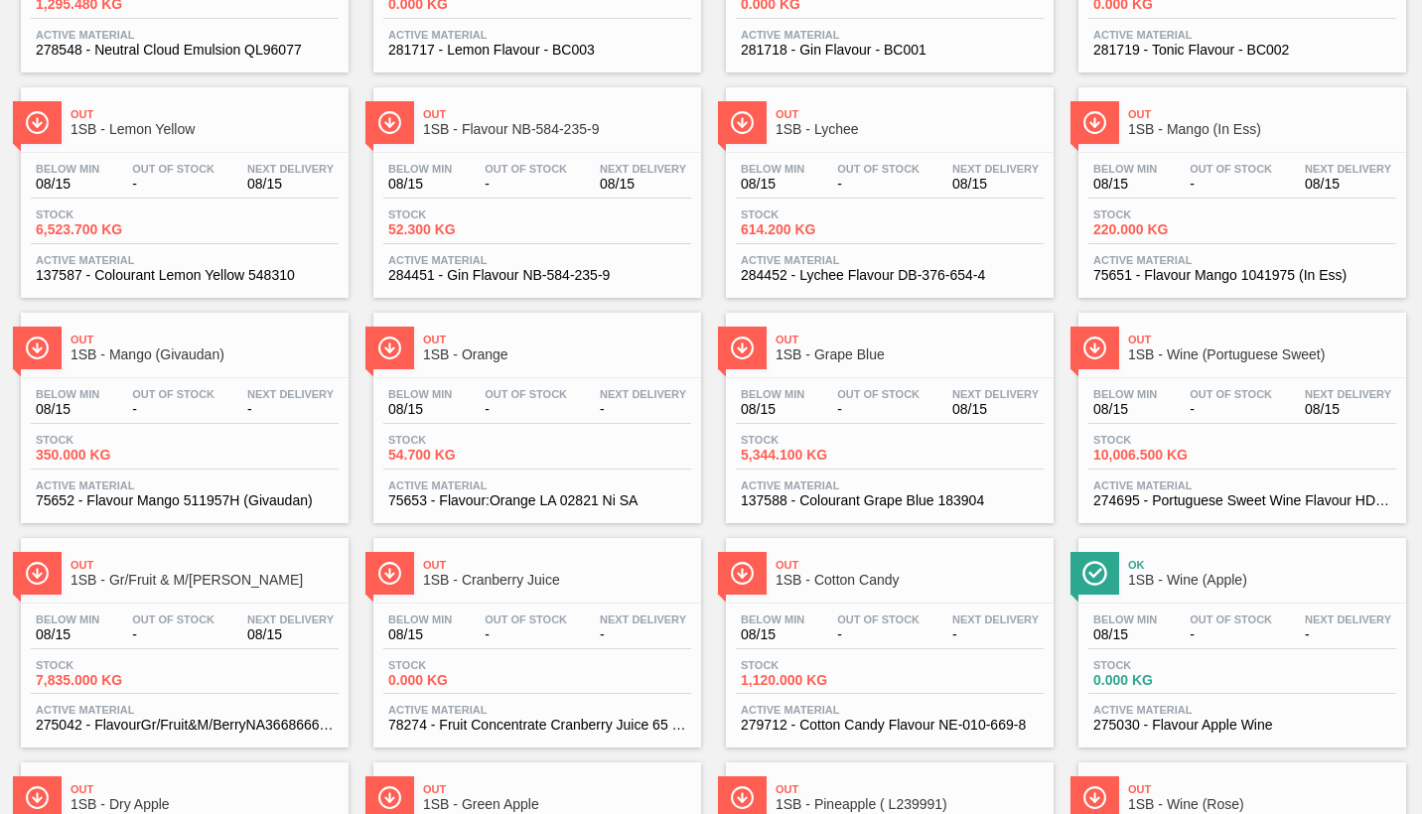
scroll to position [795, 0]
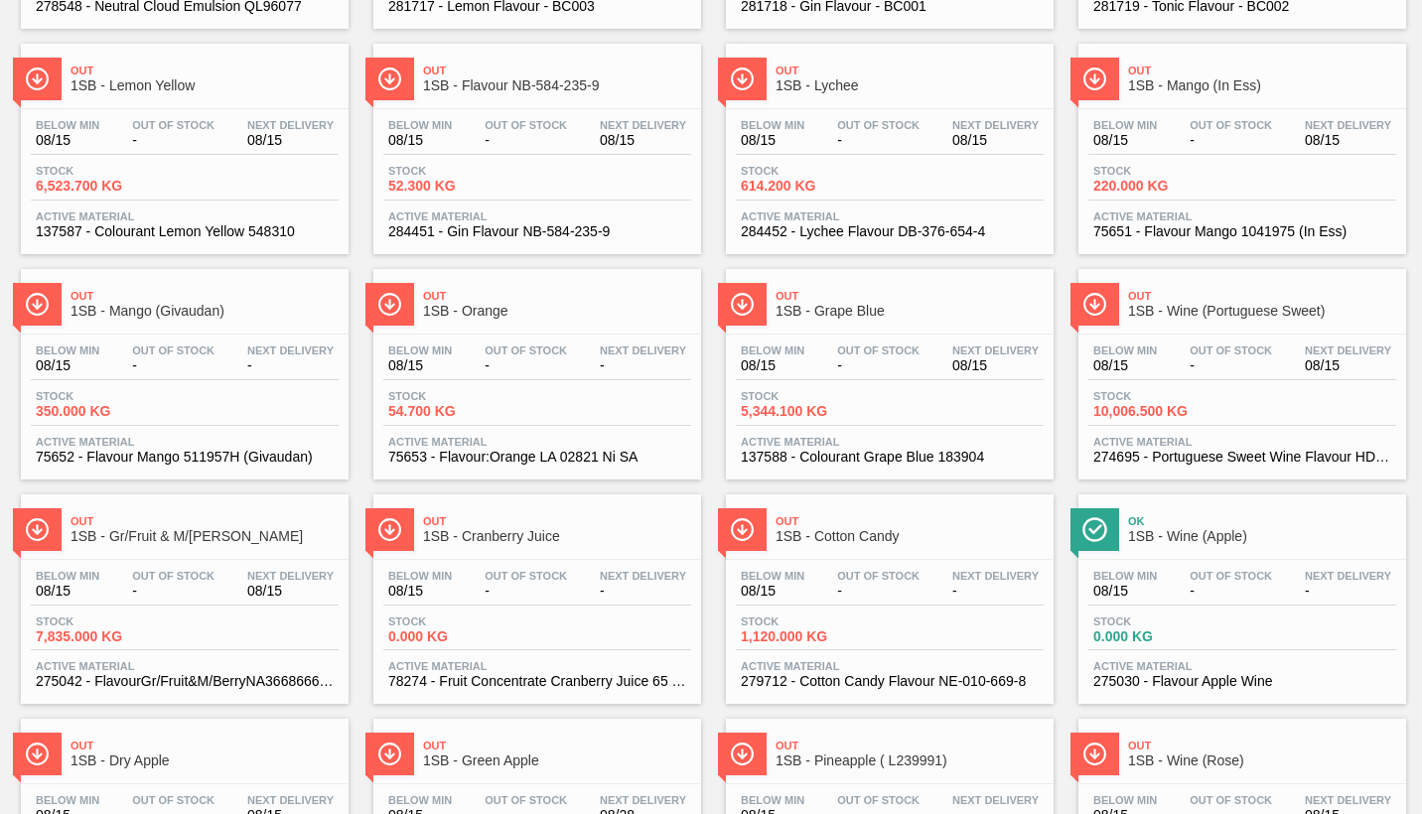
click at [906, 598] on span "-" at bounding box center [878, 591] width 82 height 15
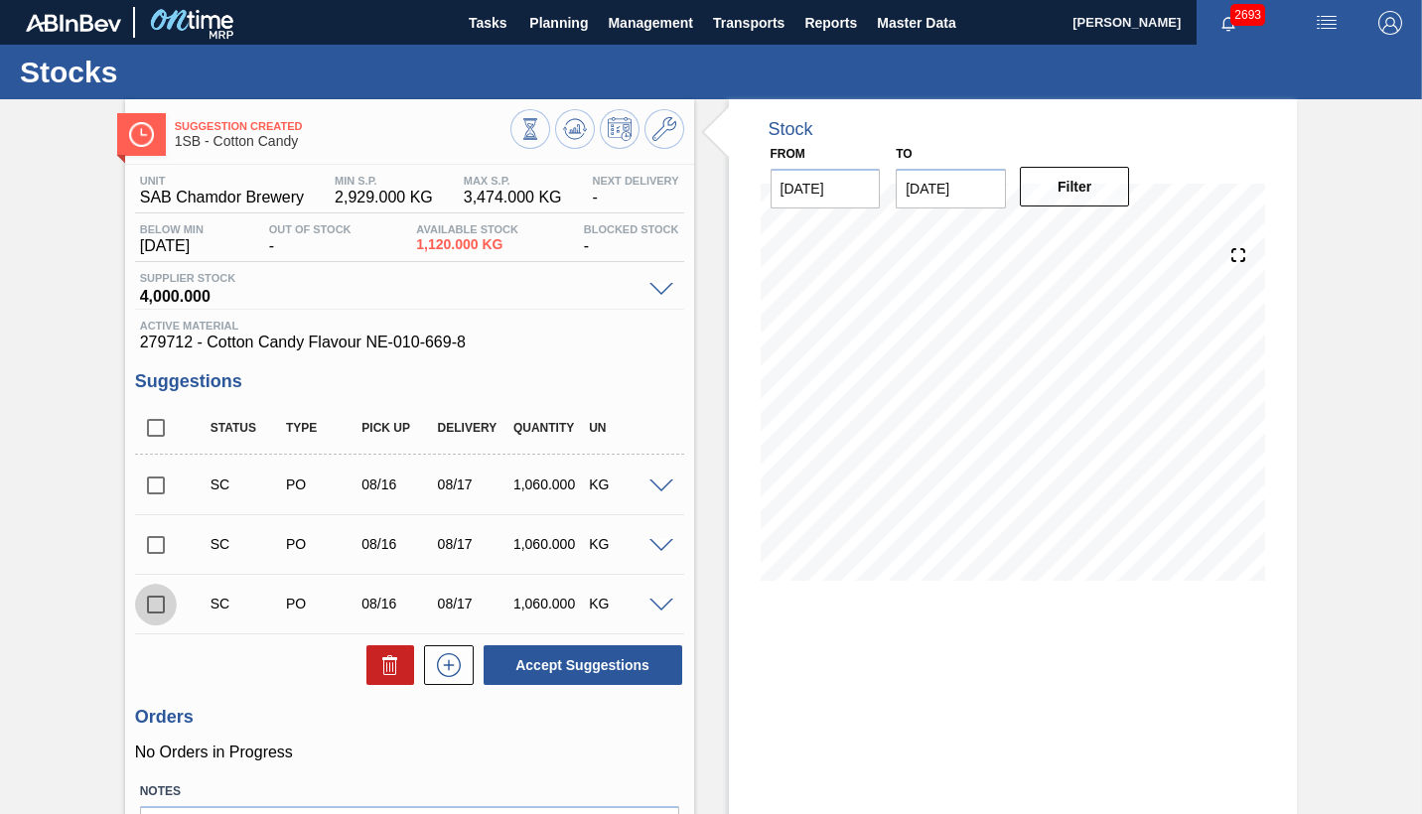
click at [154, 606] on input "checkbox" at bounding box center [156, 605] width 42 height 42
click at [572, 664] on button "Accept Suggestions" at bounding box center [583, 666] width 199 height 40
checkbox input "false"
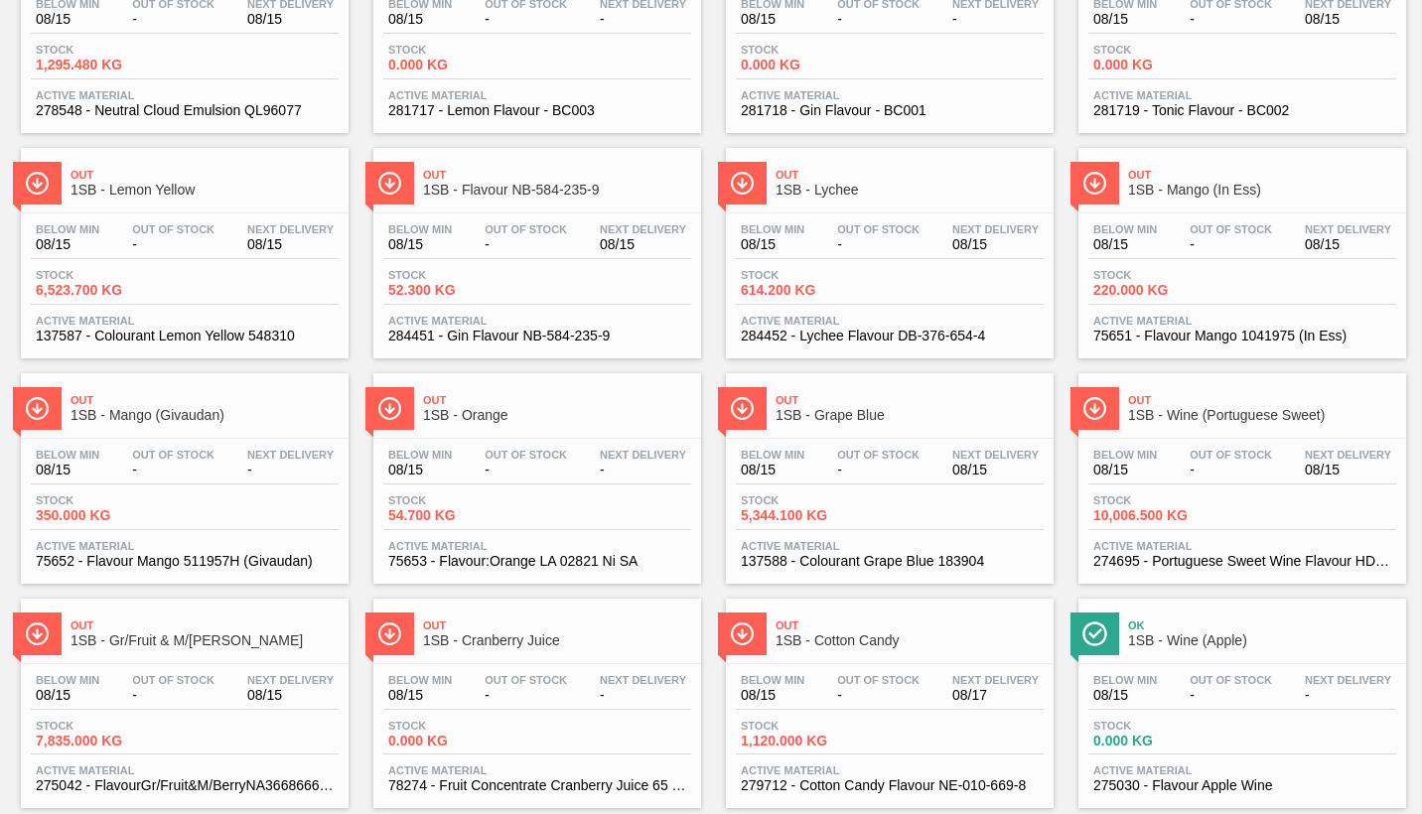
scroll to position [795, 0]
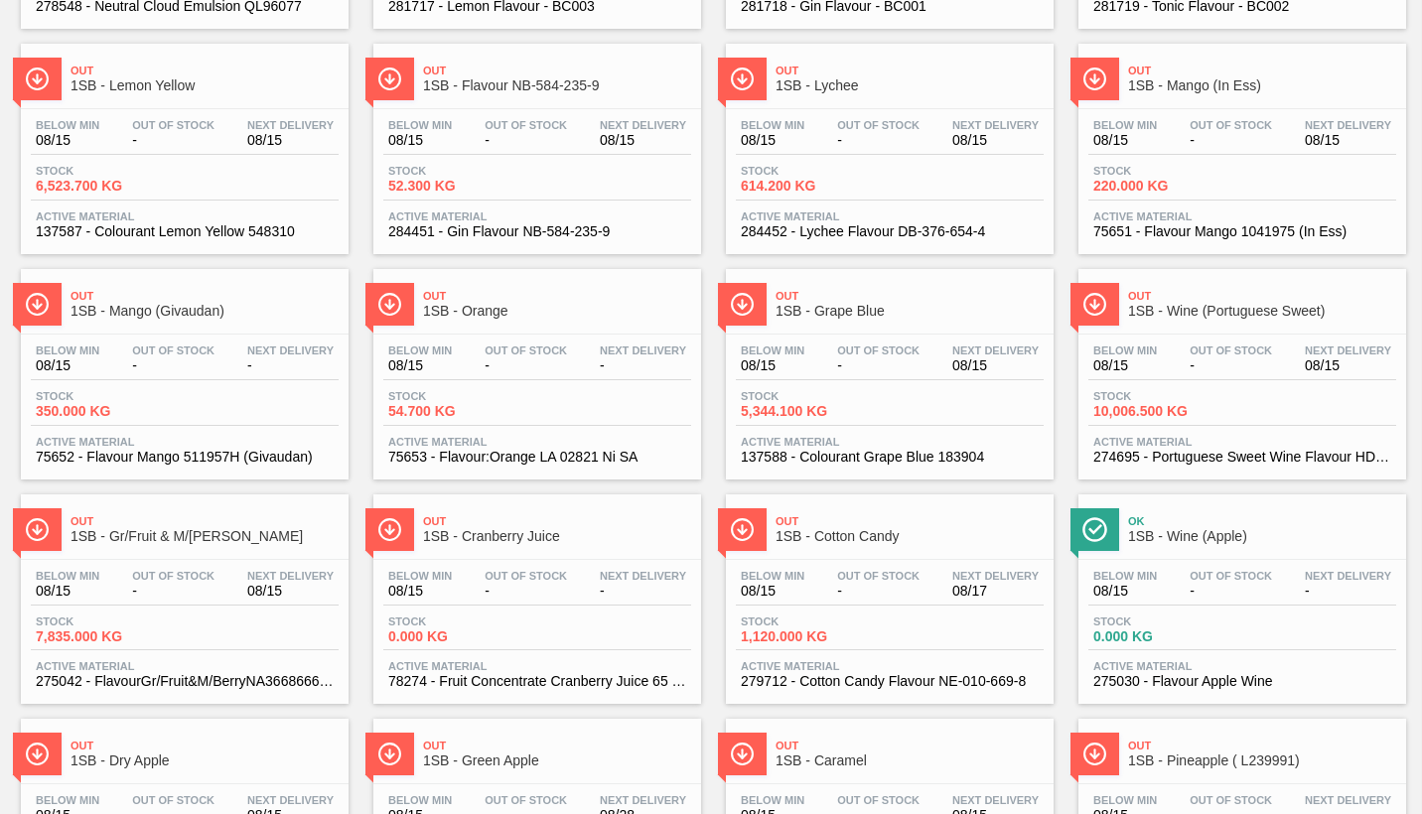
click at [869, 610] on div "Below Min 08/15 Out Of Stock - Next Delivery 08/17 Stock 1,120.000 KG Active Ma…" at bounding box center [890, 627] width 328 height 135
